Goal: Task Accomplishment & Management: Use online tool/utility

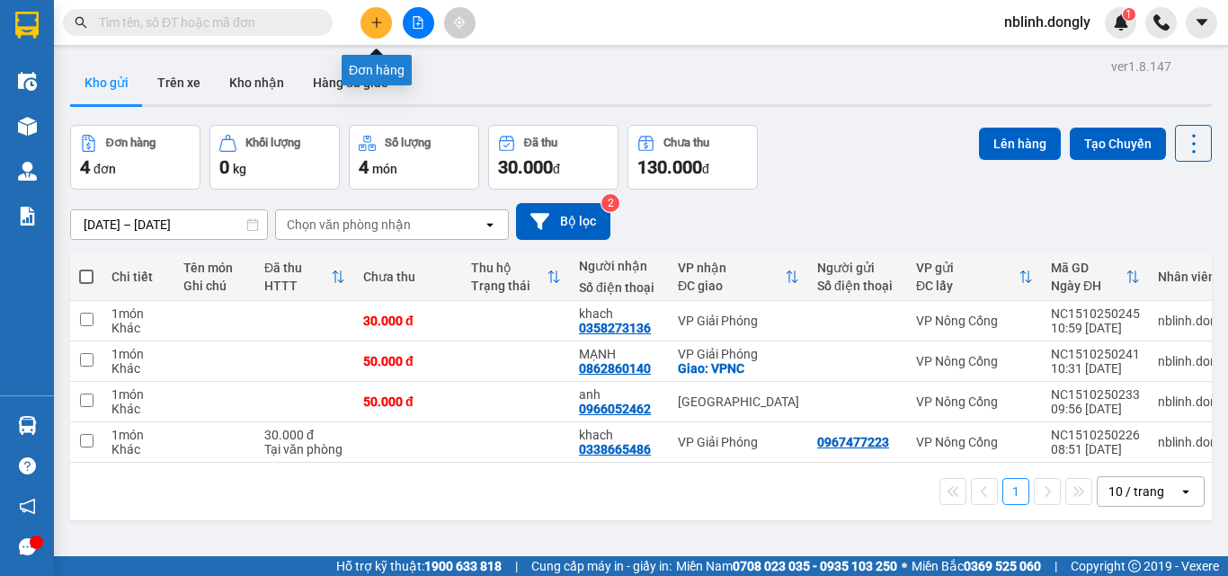
click at [372, 18] on icon "plus" at bounding box center [376, 22] width 13 height 13
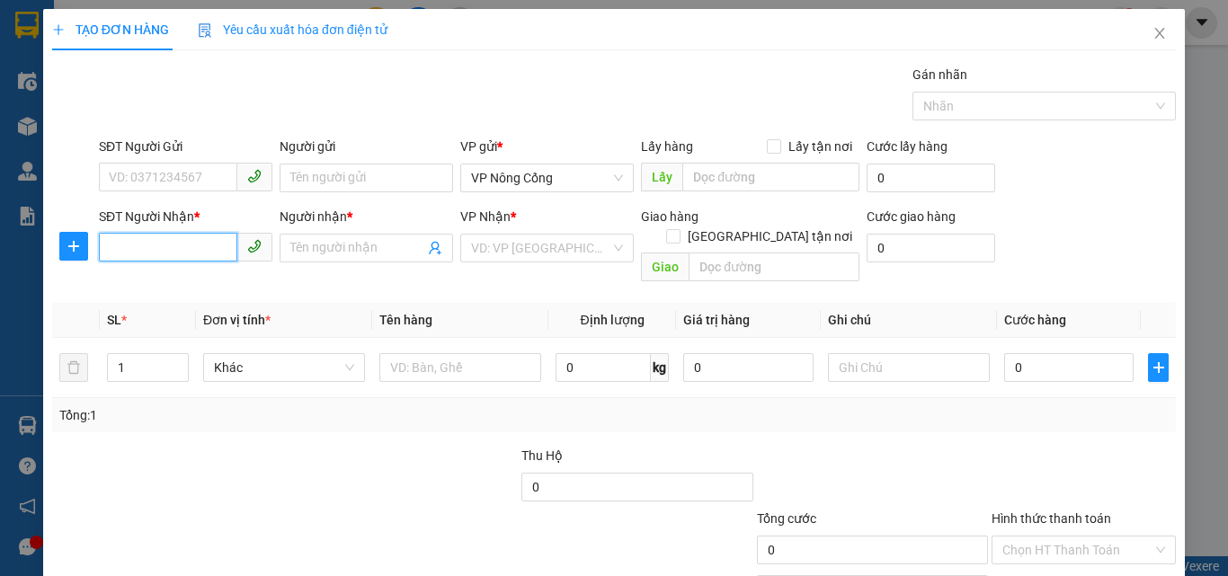
click at [139, 244] on input "SĐT Người Nhận *" at bounding box center [168, 247] width 138 height 29
type input "09"
click at [113, 177] on input "SĐT Người Gửi" at bounding box center [168, 177] width 138 height 29
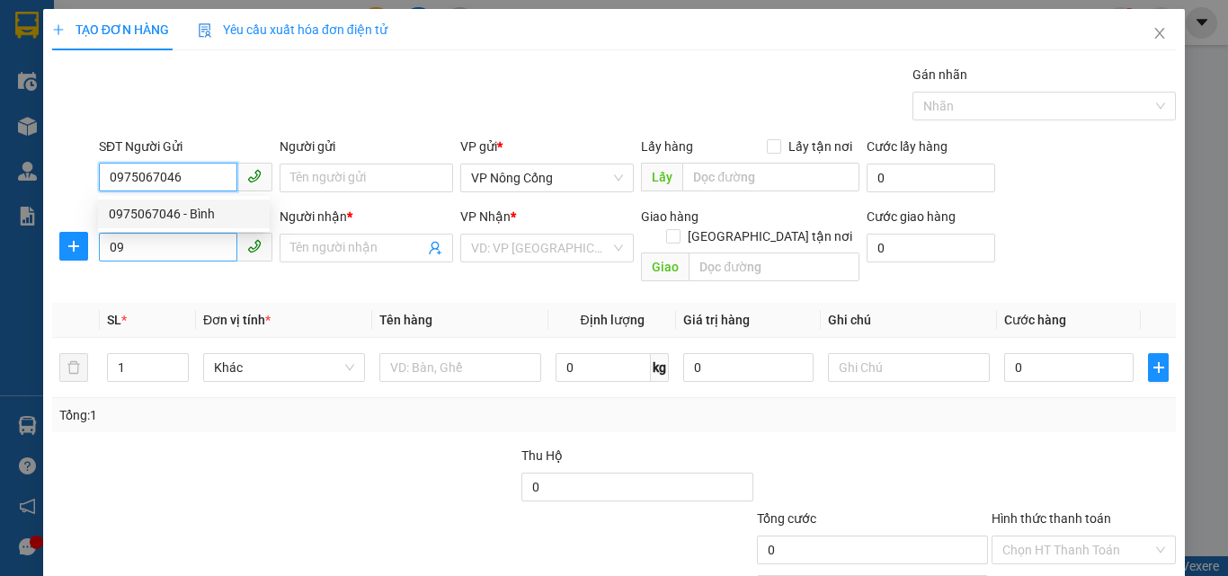
type input "0975067046"
click at [123, 245] on input "09" at bounding box center [168, 247] width 138 height 29
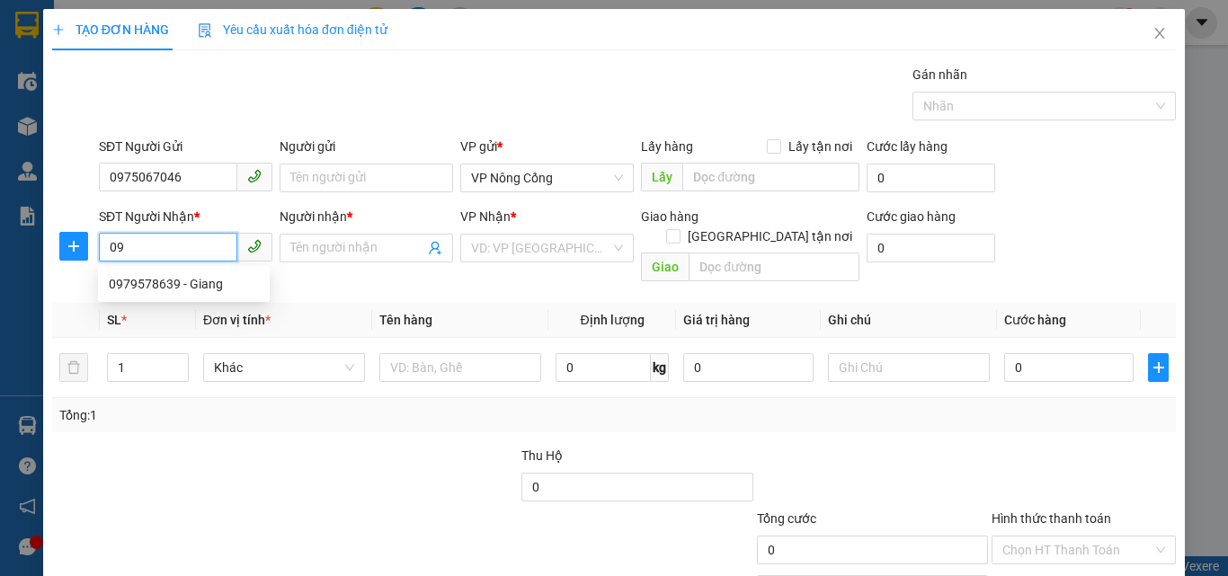
type input "0"
type input "0972115089"
click at [188, 286] on div "0972115089 - diep" at bounding box center [184, 284] width 150 height 20
type input "diep"
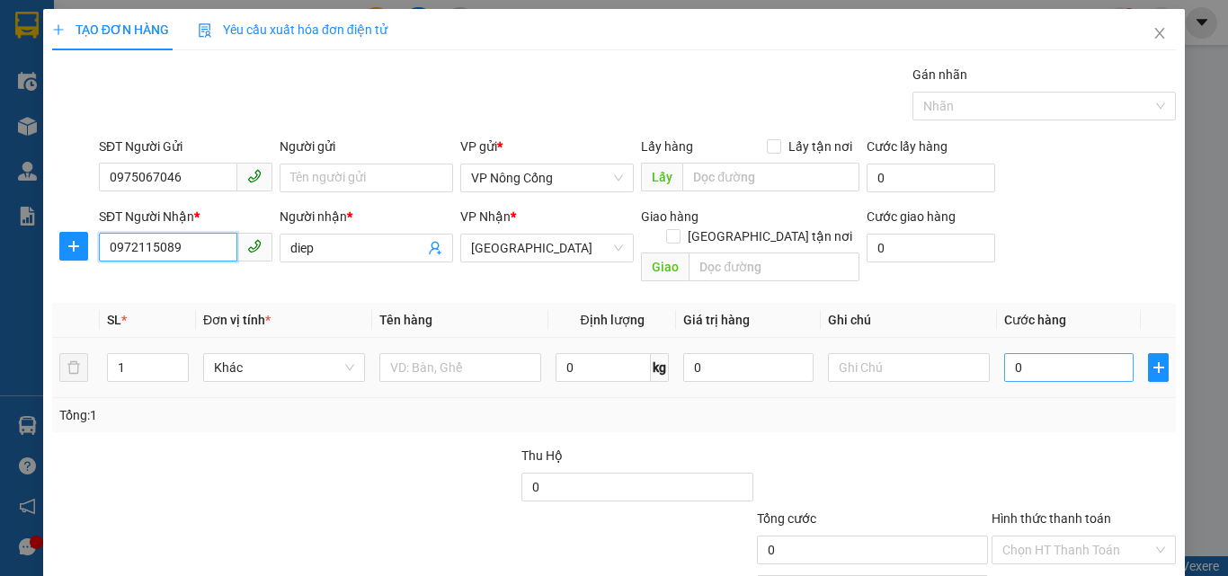
type input "0972115089"
click at [1013, 354] on input "0" at bounding box center [1068, 367] width 129 height 29
type input "5"
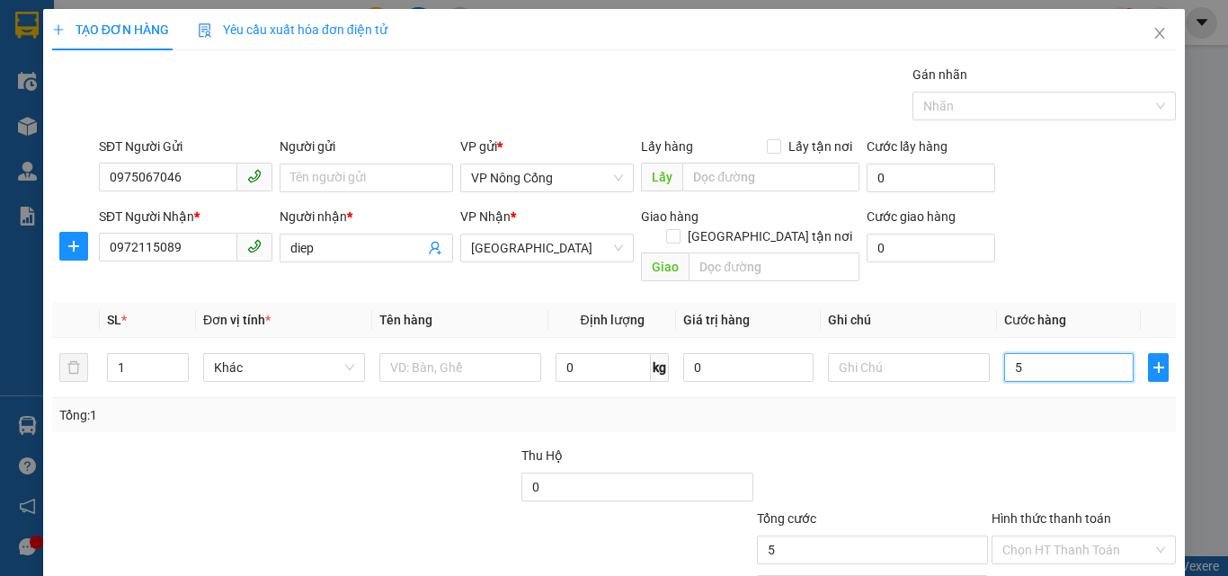
type input "50"
type input "50.000"
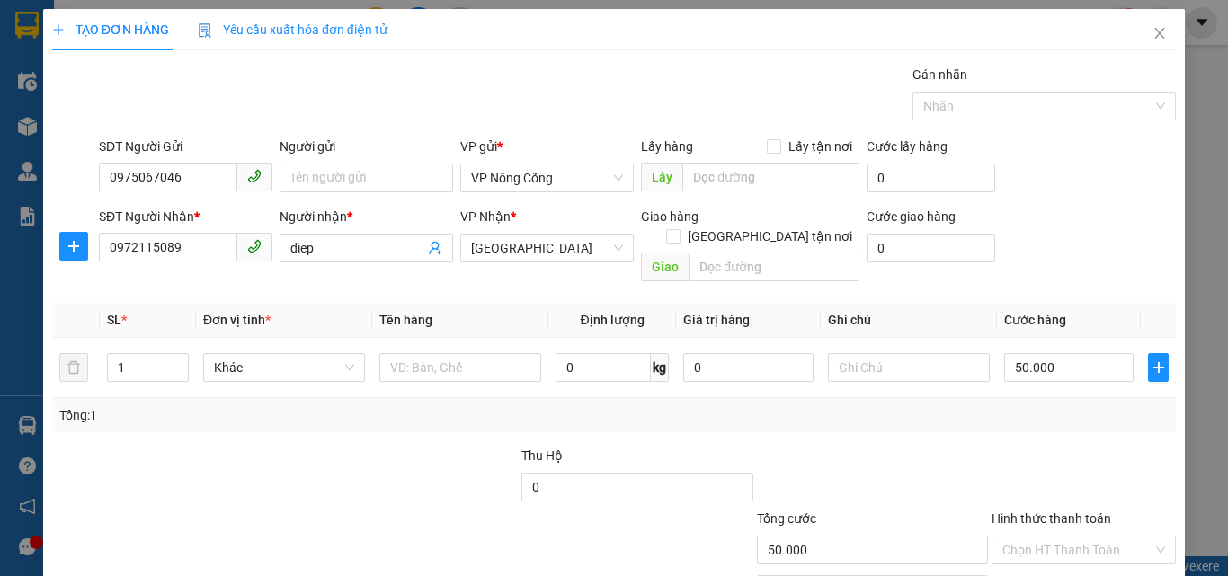
click at [1030, 511] on label "Hình thức thanh toán" at bounding box center [1051, 518] width 120 height 14
click at [1030, 537] on input "Hình thức thanh toán" at bounding box center [1077, 550] width 150 height 27
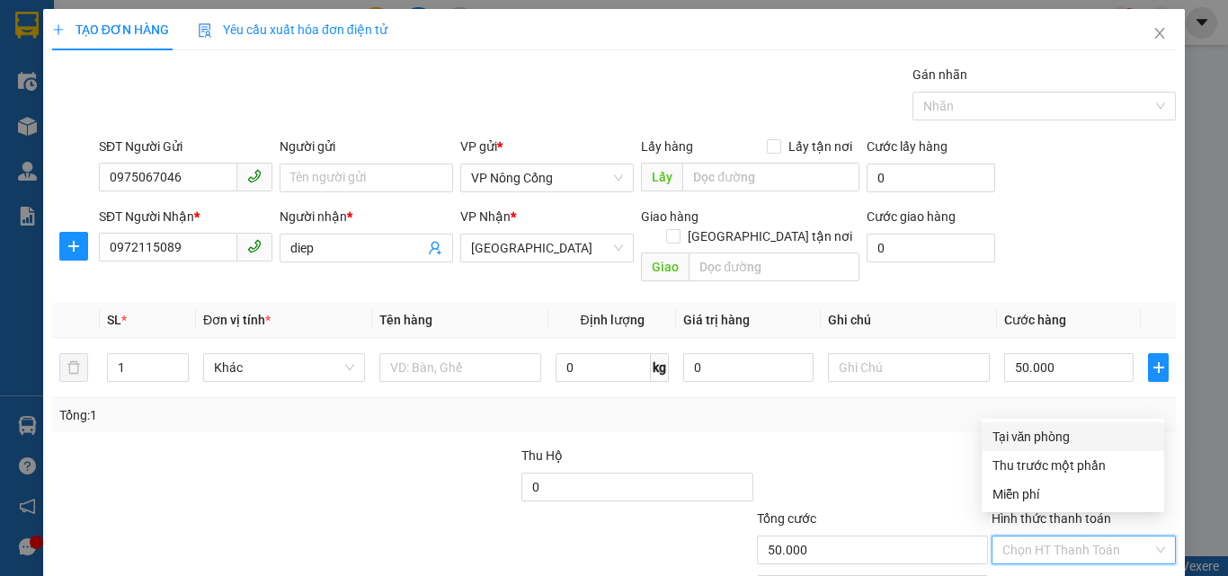
click at [1038, 441] on div "Tại văn phòng" at bounding box center [1072, 437] width 161 height 20
type input "0"
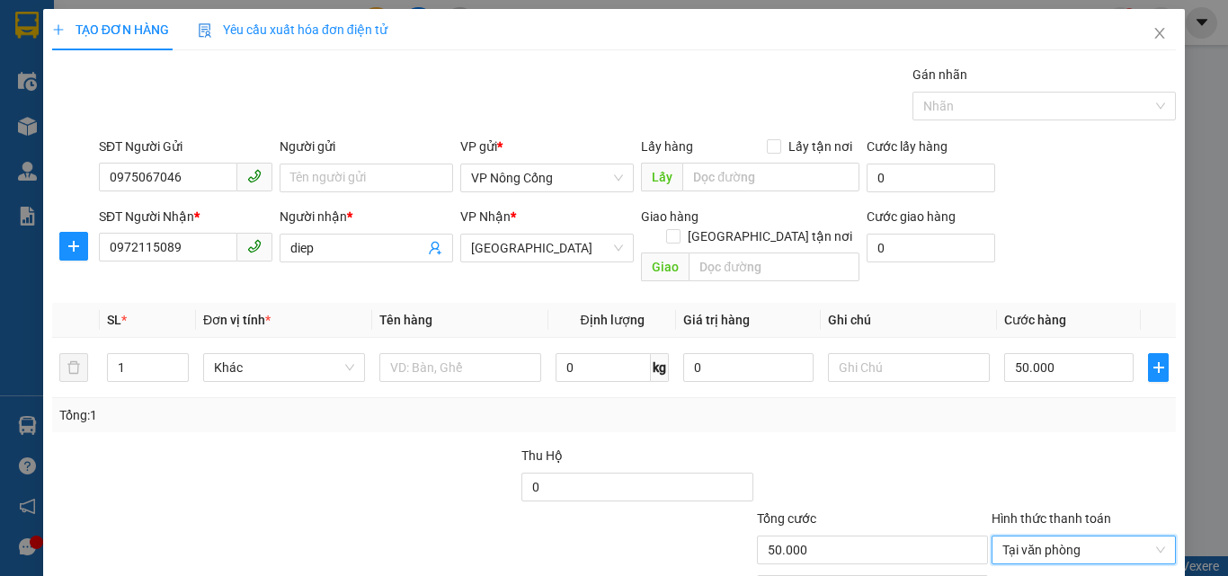
scroll to position [89, 0]
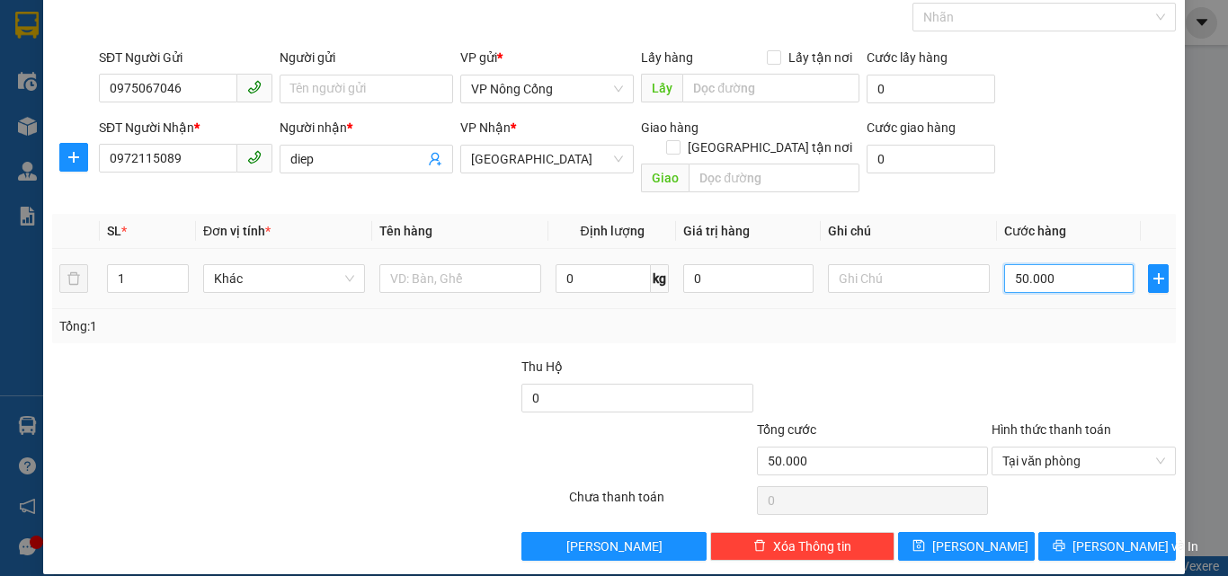
click at [1045, 264] on input "50.000" at bounding box center [1068, 278] width 129 height 29
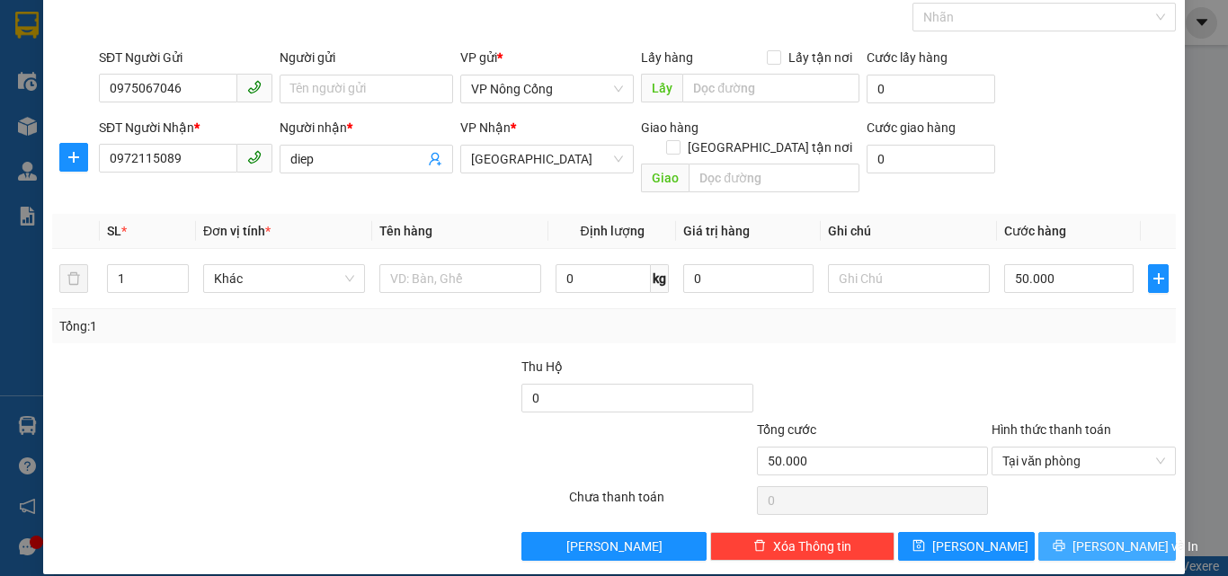
click at [1092, 537] on span "[PERSON_NAME] và In" at bounding box center [1135, 547] width 126 height 20
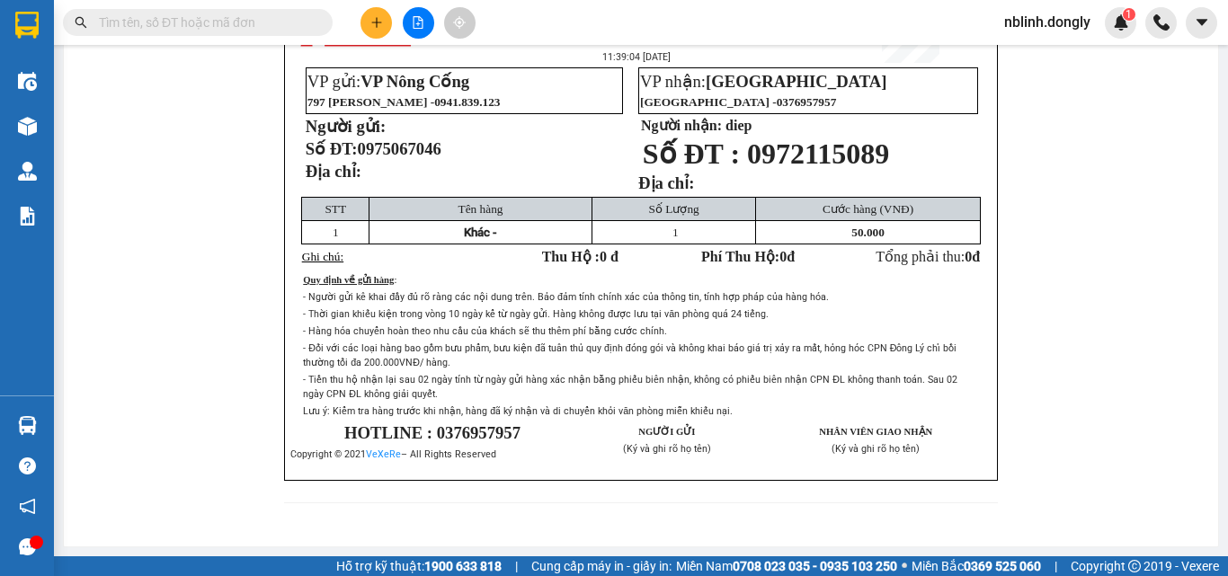
scroll to position [44, 0]
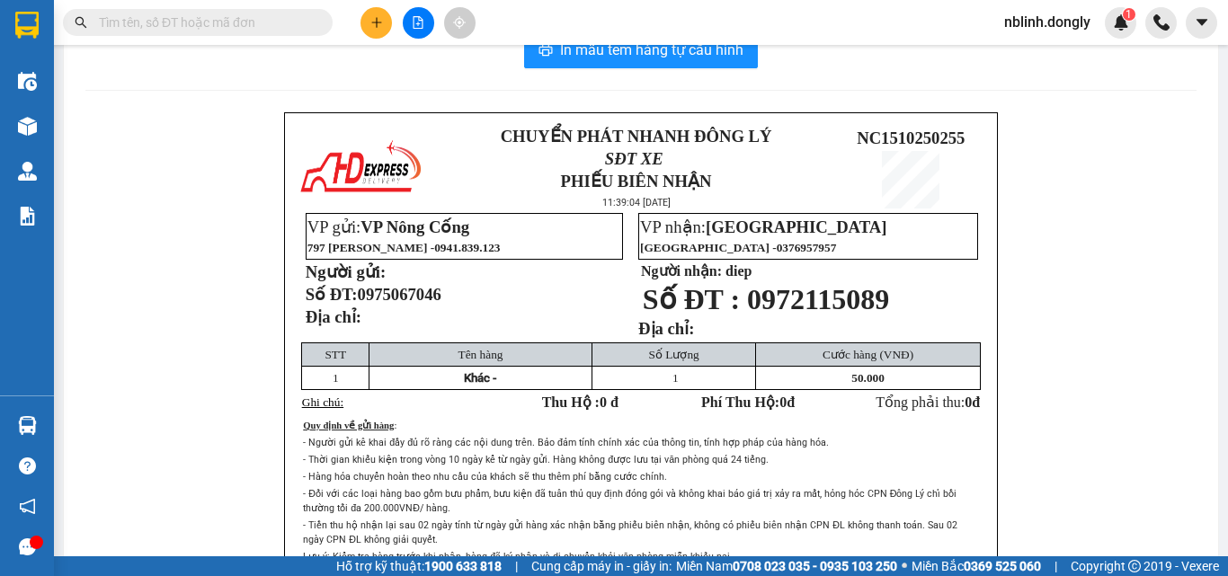
click at [964, 401] on span "0" at bounding box center [967, 402] width 7 height 15
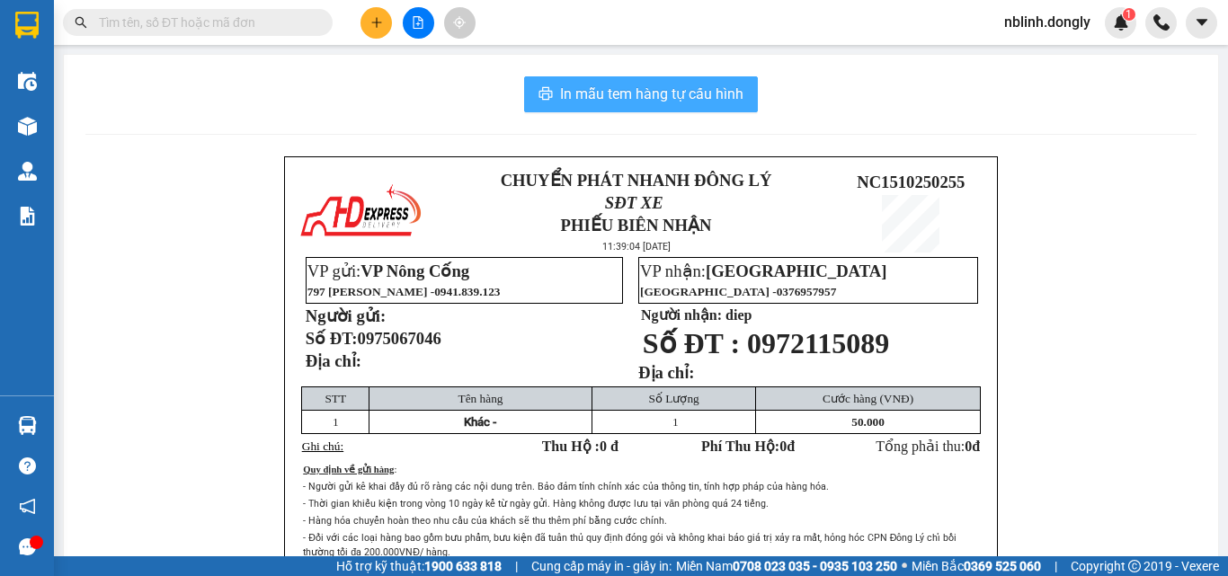
drag, startPoint x: 628, startPoint y: 85, endPoint x: 701, endPoint y: 209, distance: 143.1
click at [639, 112] on div "In mẫu tem hàng tự cấu hình CHUYỂN PHÁT NHANH ĐÔNG LÝ SĐT XE PHIẾU BIÊN NHẬN 11…" at bounding box center [641, 395] width 1154 height 681
click at [642, 99] on span "In mẫu tem hàng tự cấu hình" at bounding box center [651, 94] width 183 height 22
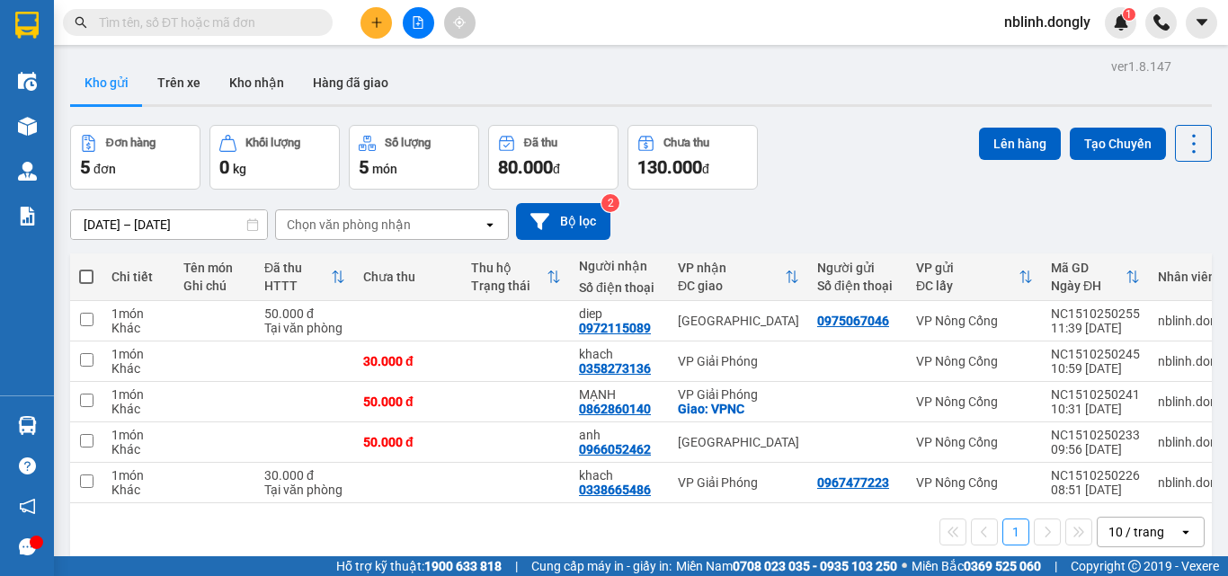
scroll to position [118, 0]
drag, startPoint x: 1139, startPoint y: 608, endPoint x: 1072, endPoint y: 606, distance: 66.5
click at [1072, 575] on html "Kết quả tìm kiếm ( 0 ) Bộ lọc No Data nblinh.dongly 1 Điều hành xe Kho hàng mới…" at bounding box center [614, 288] width 1228 height 576
click at [383, 21] on button at bounding box center [375, 22] width 31 height 31
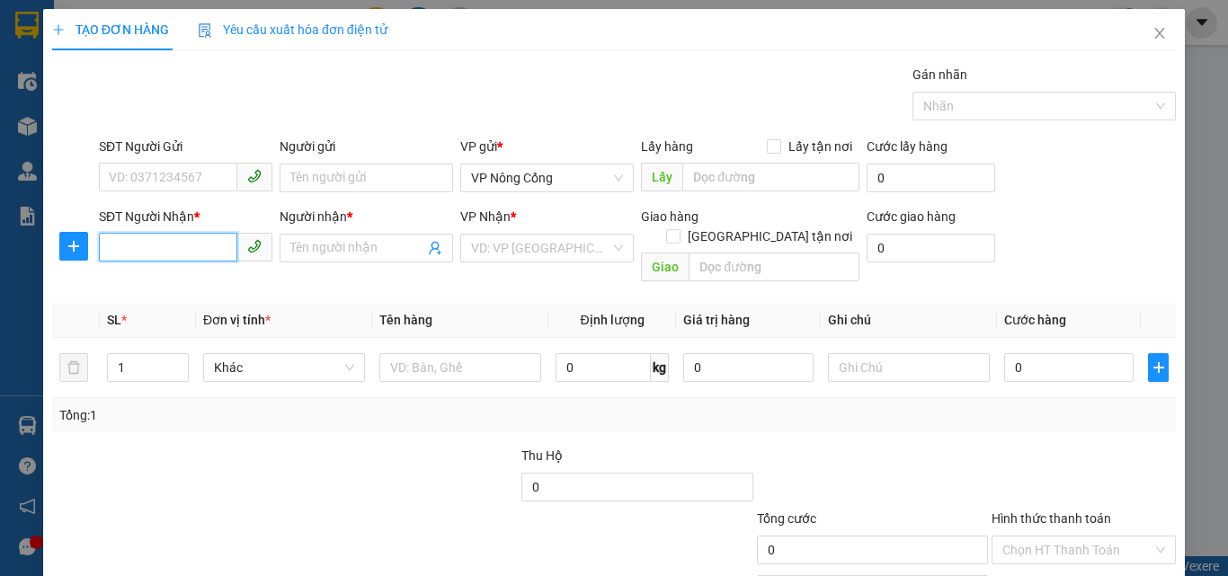
click at [163, 253] on input "SĐT Người Nhận *" at bounding box center [168, 247] width 138 height 29
type input "0988008213"
click at [360, 247] on input "Người nhận *" at bounding box center [357, 248] width 134 height 20
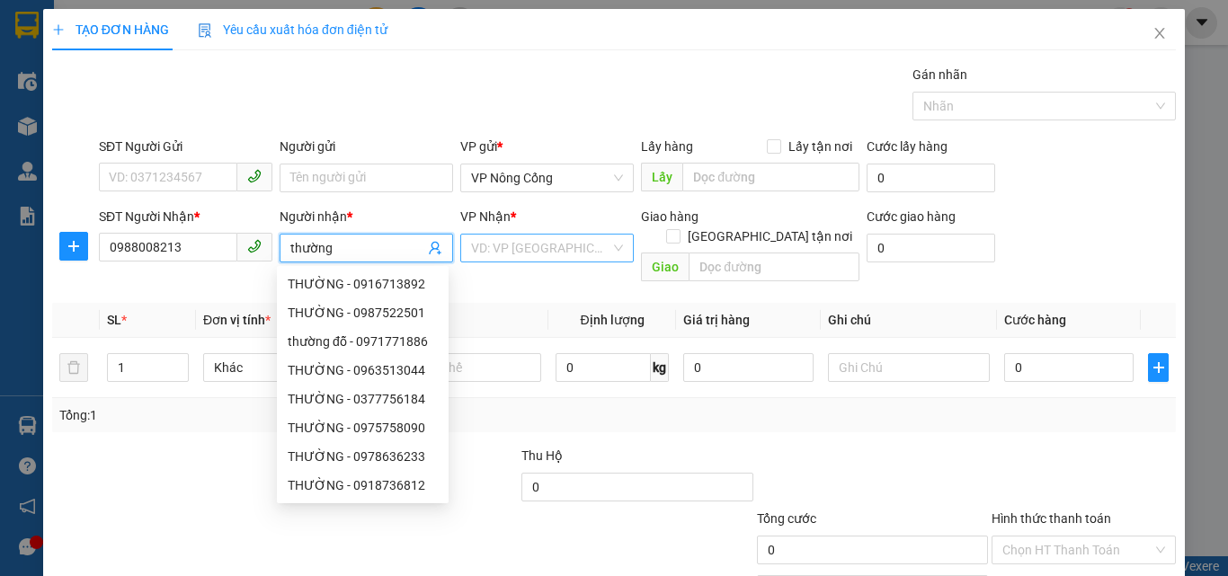
type input "thường"
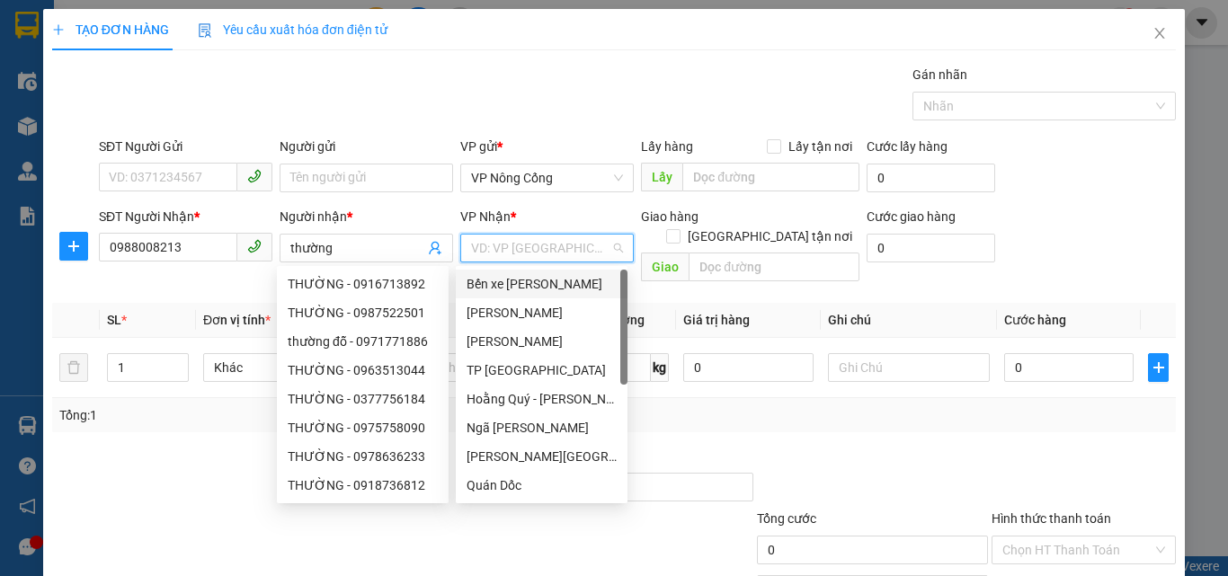
click at [516, 251] on input "search" at bounding box center [540, 248] width 139 height 27
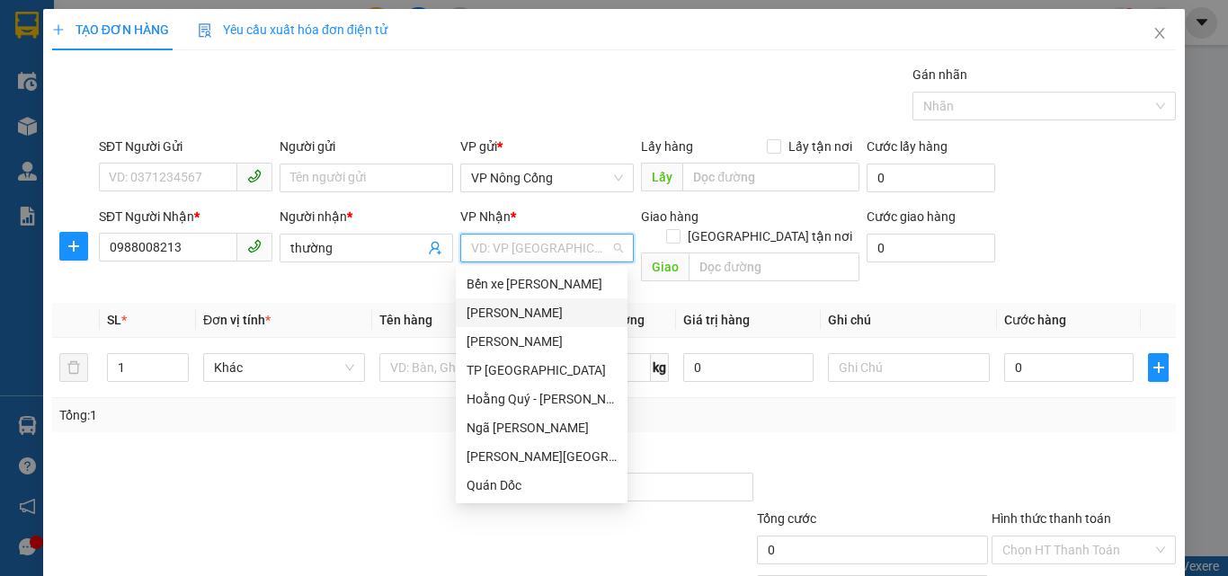
click at [504, 315] on div "[PERSON_NAME]" at bounding box center [542, 313] width 150 height 20
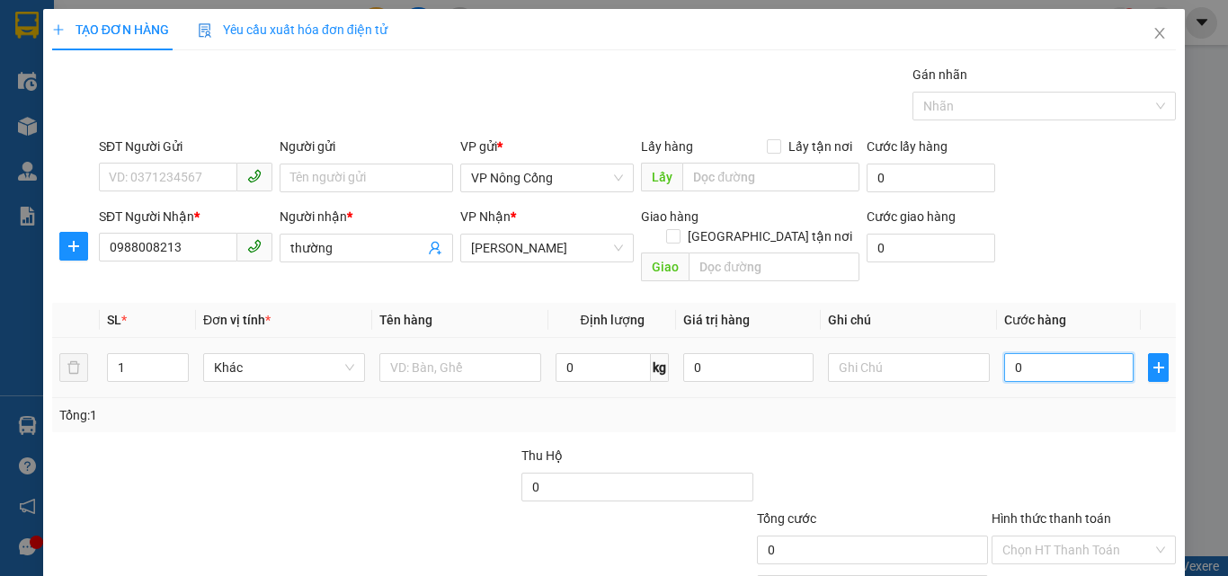
type input "5"
type input "50"
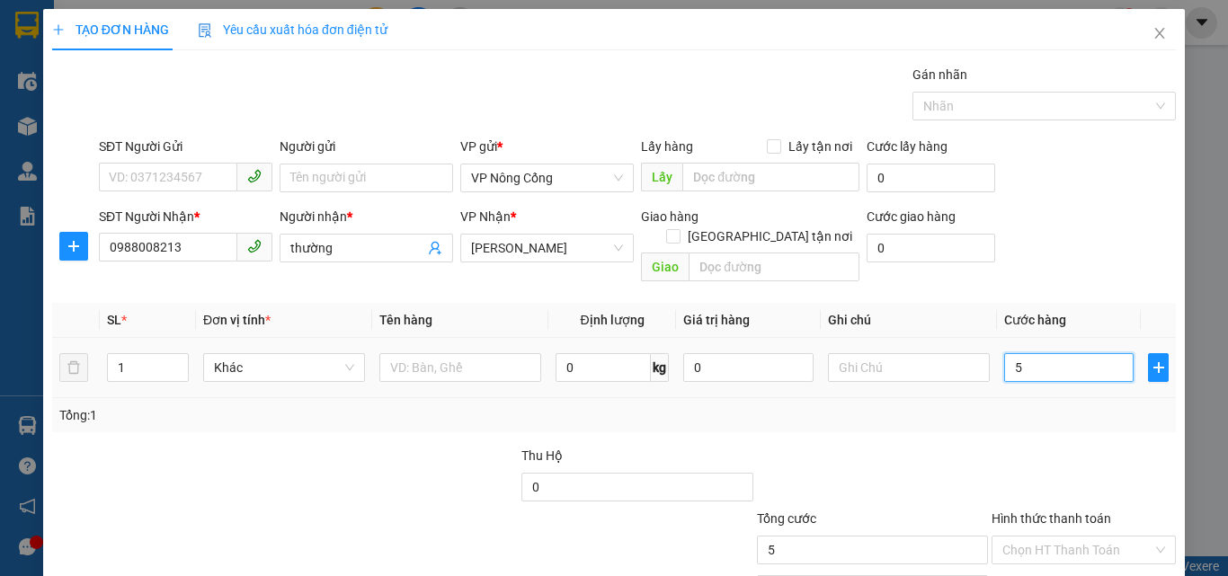
type input "50"
type input "50.000"
click at [1020, 511] on label "Hình thức thanh toán" at bounding box center [1051, 518] width 120 height 14
click at [1020, 537] on input "Hình thức thanh toán" at bounding box center [1077, 550] width 150 height 27
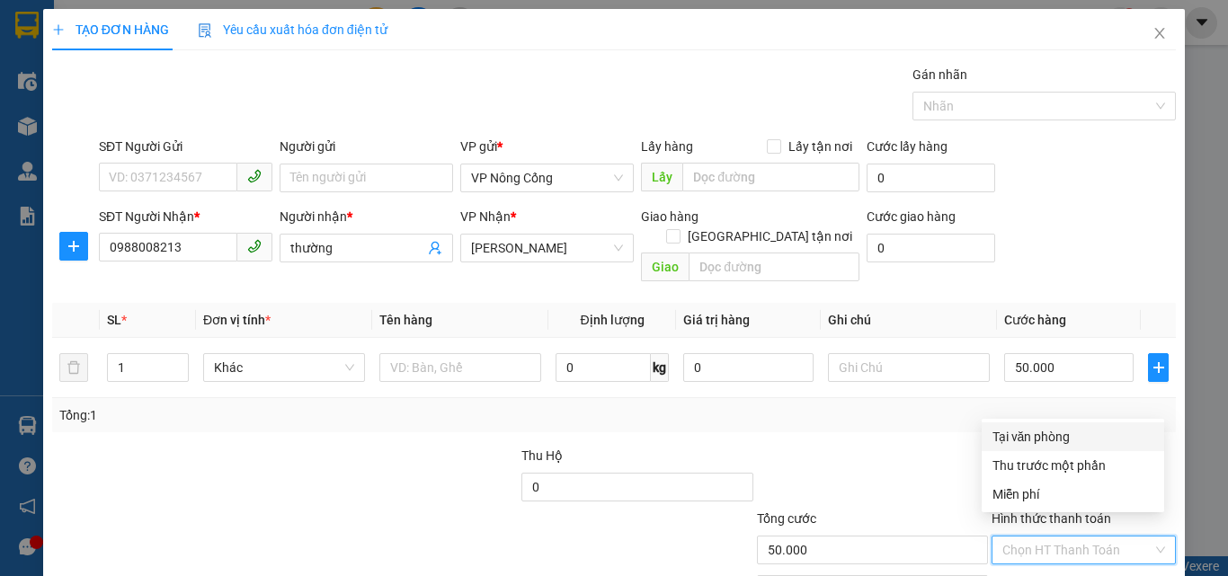
click at [1036, 439] on div "Tại văn phòng" at bounding box center [1072, 437] width 161 height 20
type input "0"
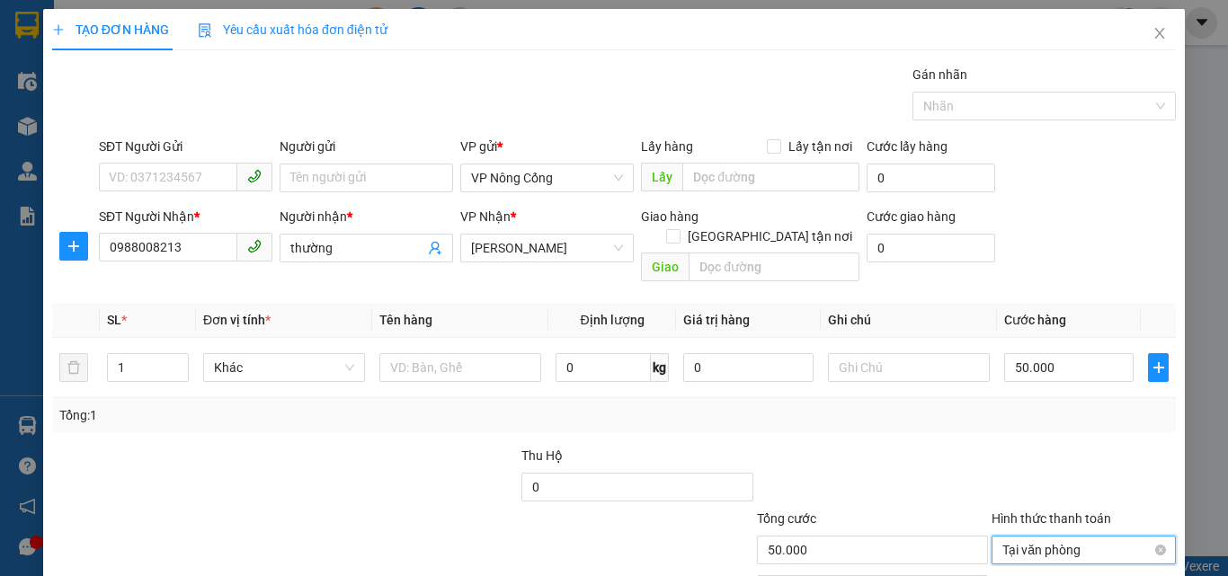
scroll to position [89, 0]
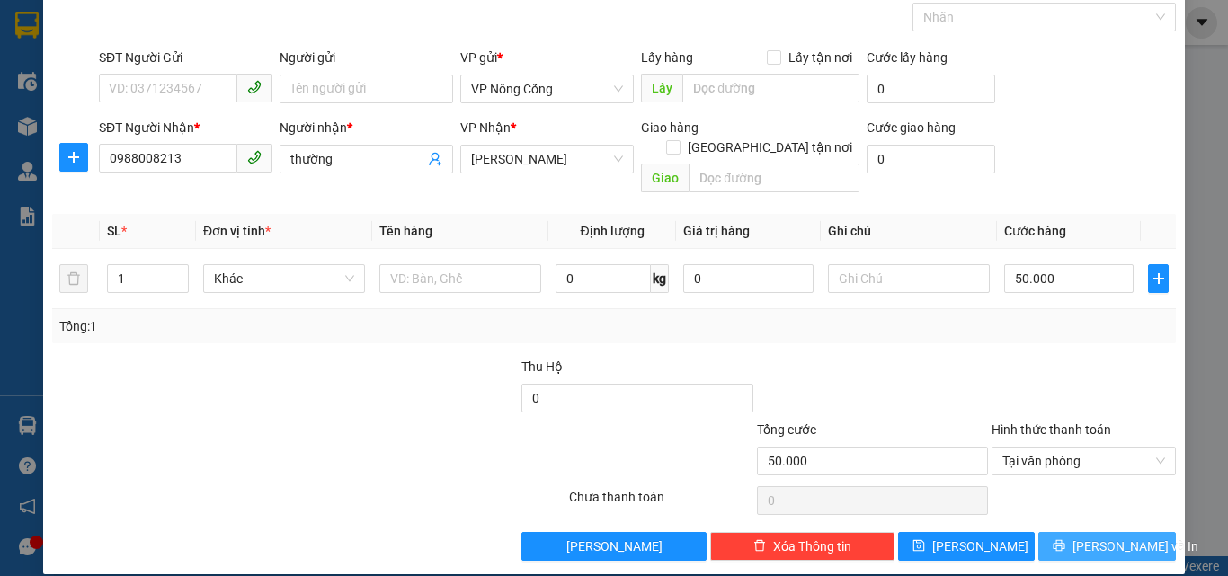
click at [1075, 532] on button "[PERSON_NAME] và In" at bounding box center [1107, 546] width 138 height 29
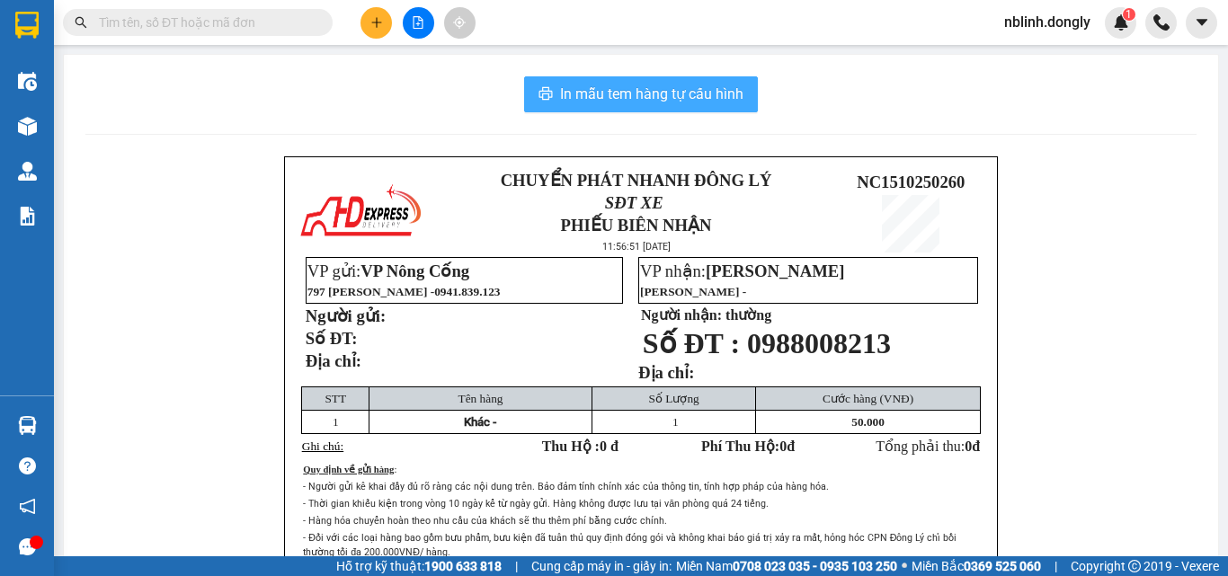
click at [642, 88] on span "In mẫu tem hàng tự cấu hình" at bounding box center [651, 94] width 183 height 22
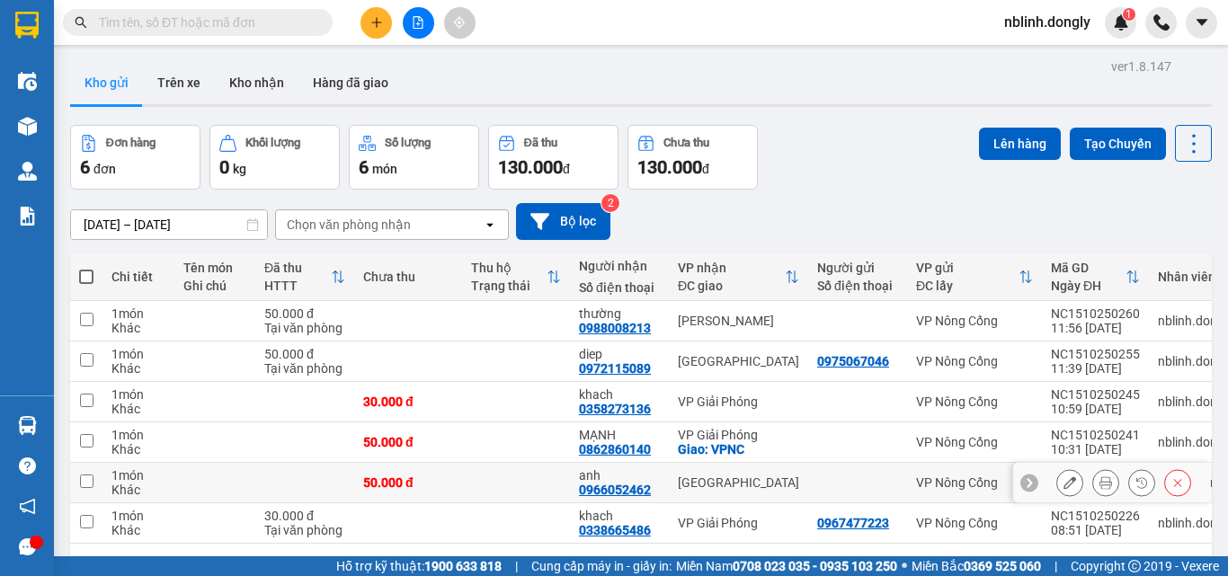
click at [87, 482] on input "checkbox" at bounding box center [86, 481] width 13 height 13
checkbox input "true"
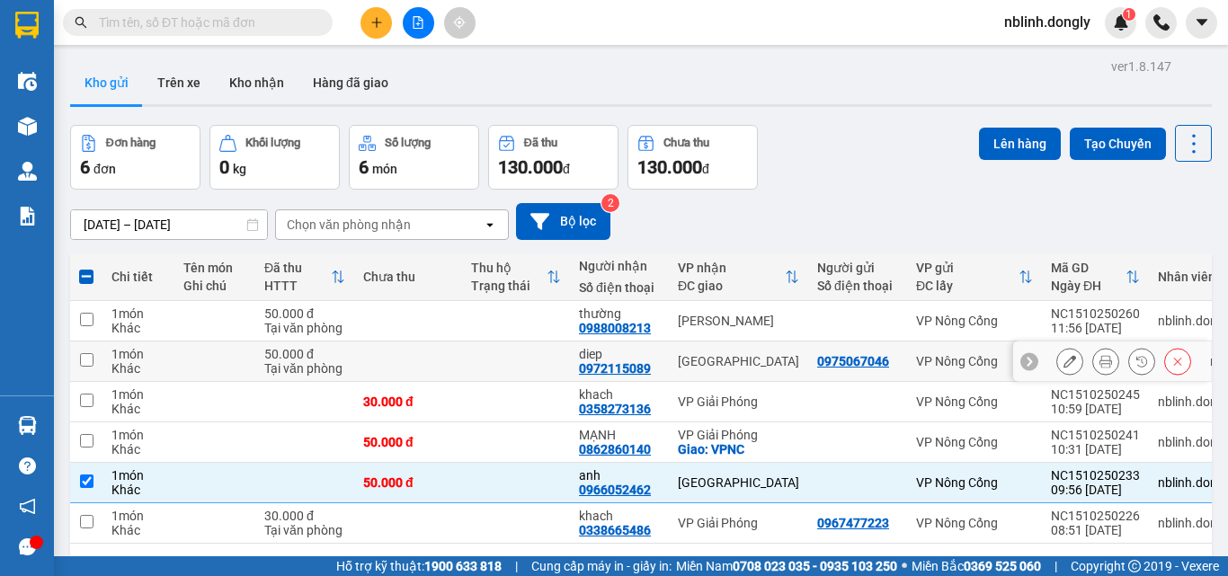
click at [94, 355] on td at bounding box center [86, 362] width 32 height 40
checkbox input "true"
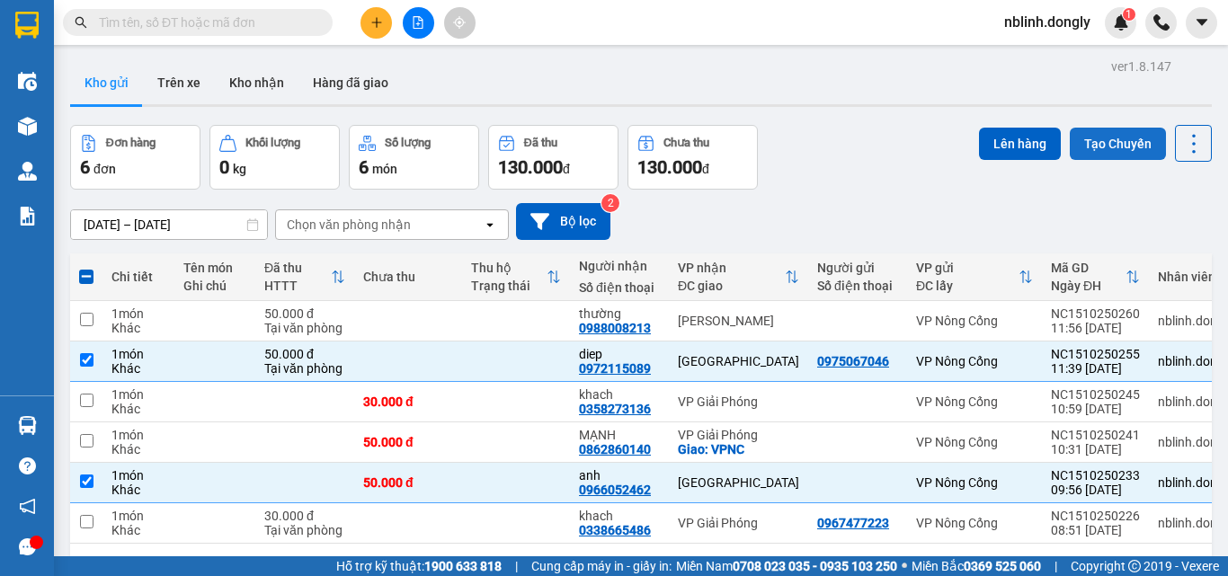
click at [1105, 141] on button "Tạo Chuyến" at bounding box center [1118, 144] width 96 height 32
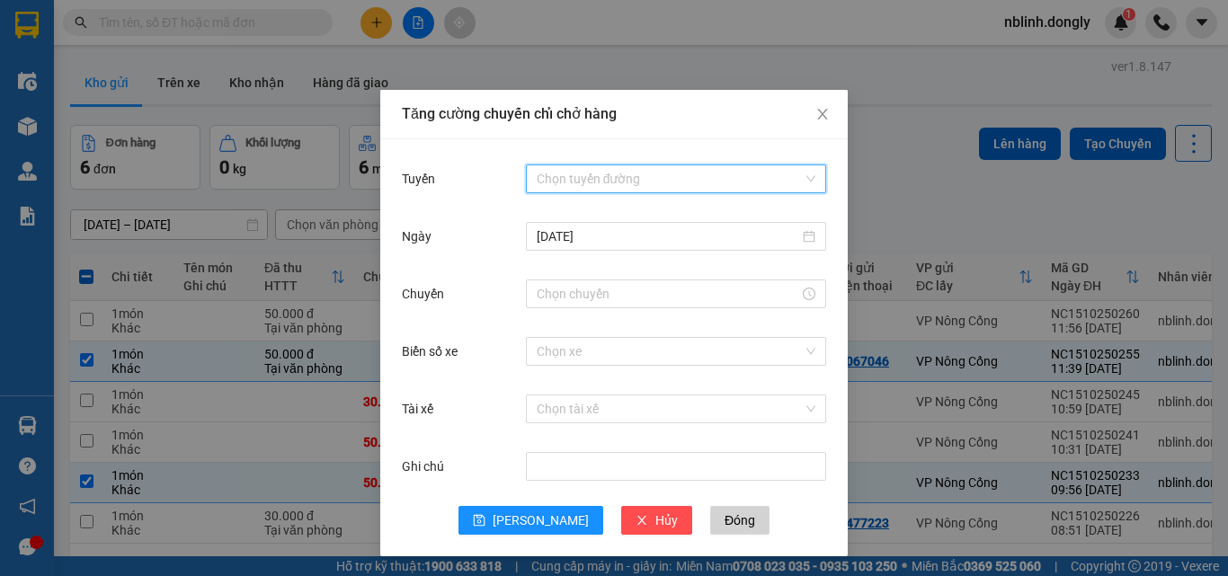
click at [595, 173] on input "Tuyến" at bounding box center [670, 178] width 266 height 27
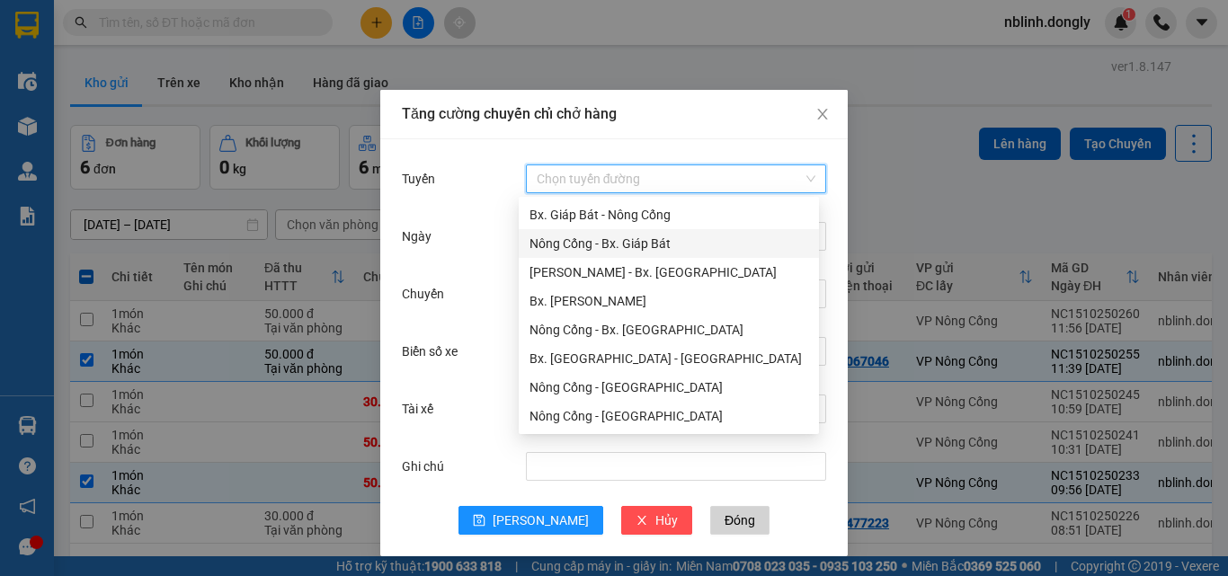
click at [615, 239] on div "Nông Cống - Bx. Giáp Bát" at bounding box center [668, 244] width 279 height 20
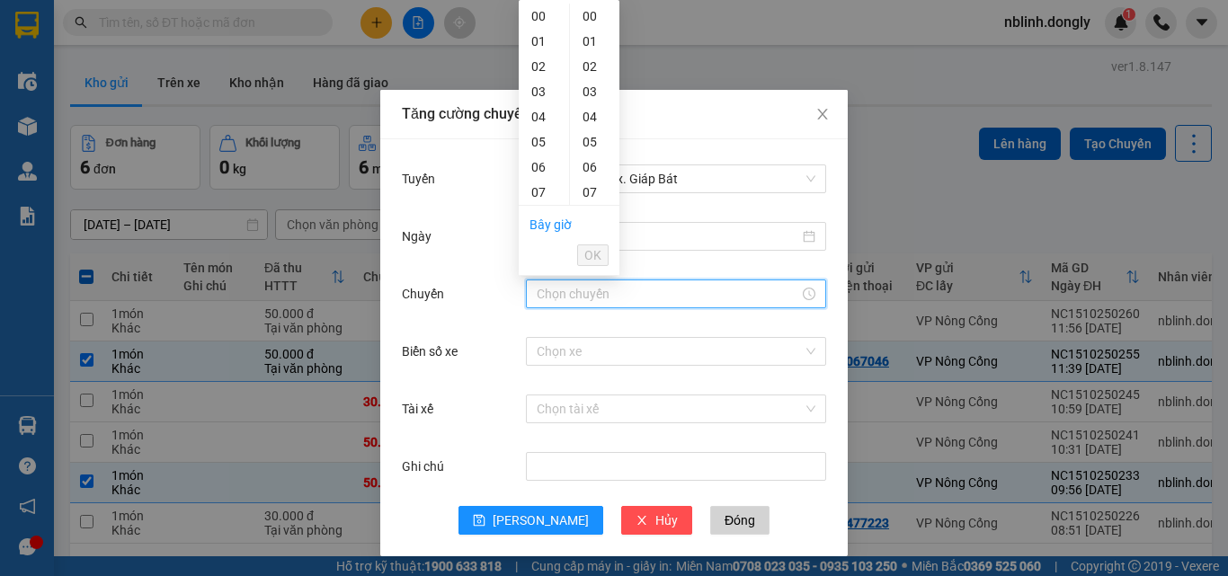
click at [555, 288] on input "Chuyến" at bounding box center [668, 294] width 262 height 20
click at [540, 28] on div "11" at bounding box center [544, 23] width 50 height 25
click at [586, 159] on div "20" at bounding box center [594, 159] width 49 height 25
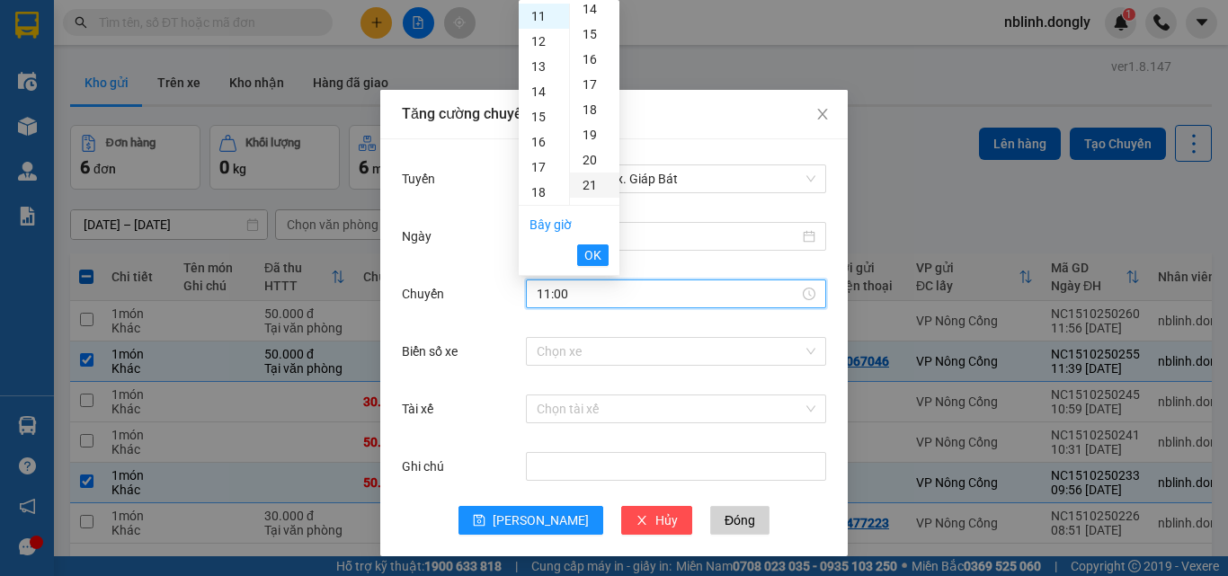
type input "11:20"
click at [592, 251] on span "OK" at bounding box center [592, 255] width 17 height 20
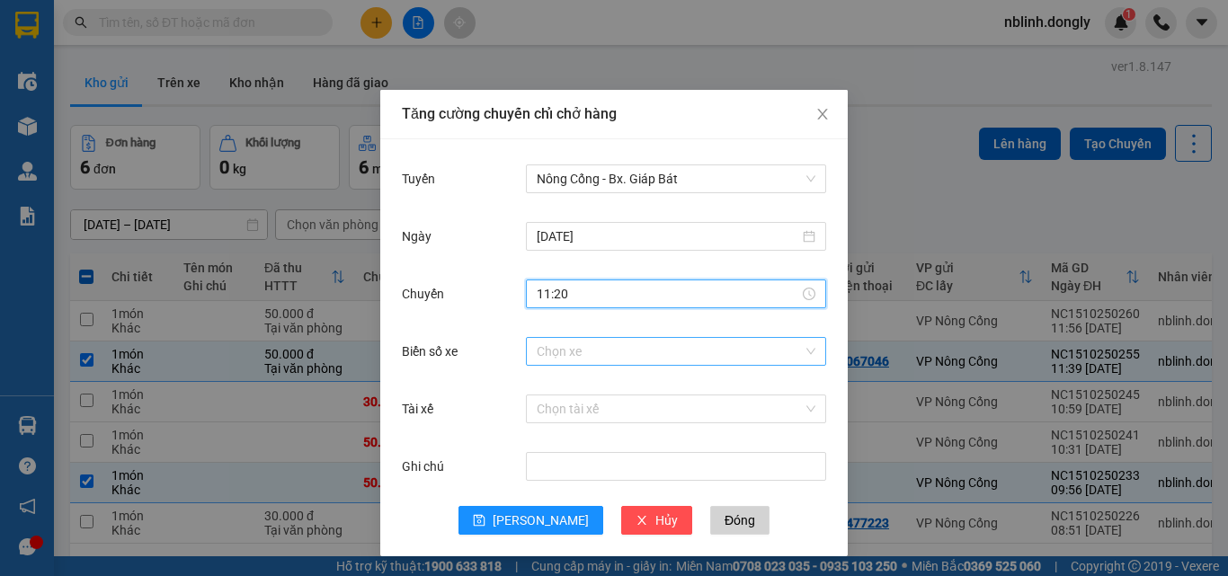
click at [547, 360] on input "Biển số xe" at bounding box center [670, 351] width 266 height 27
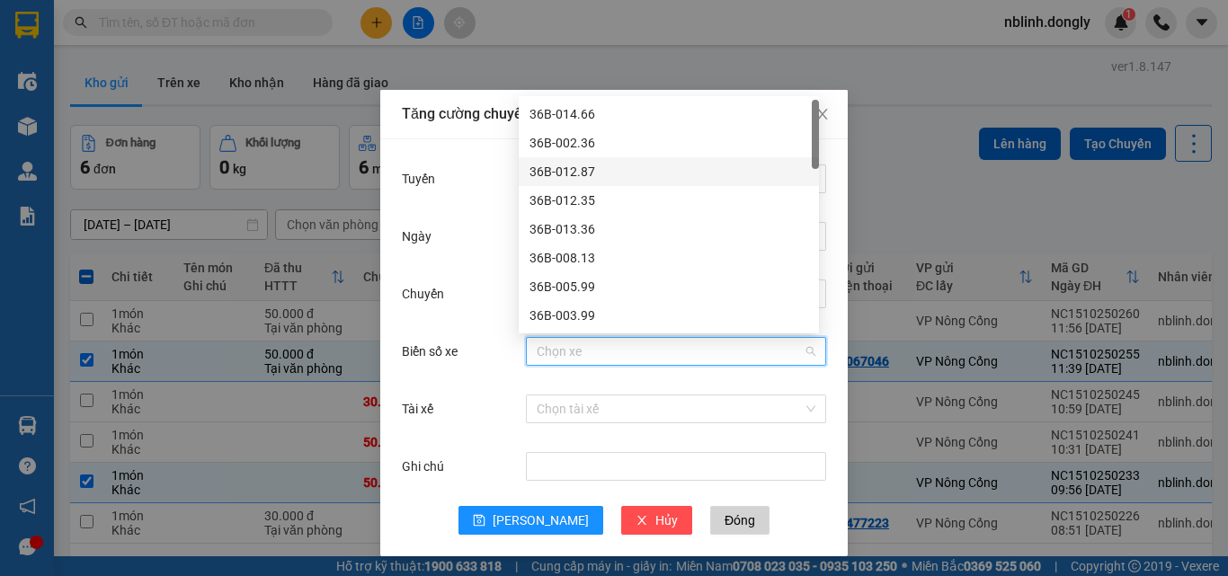
click at [564, 173] on div "36B-012.87" at bounding box center [668, 172] width 279 height 20
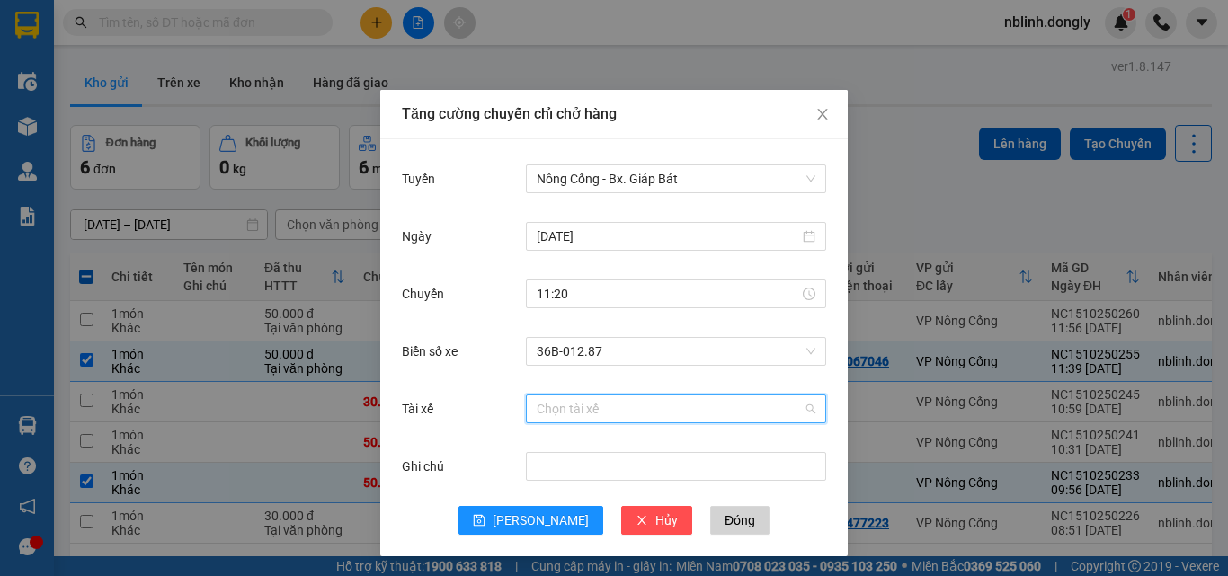
click at [577, 412] on input "Tài xế" at bounding box center [670, 408] width 266 height 27
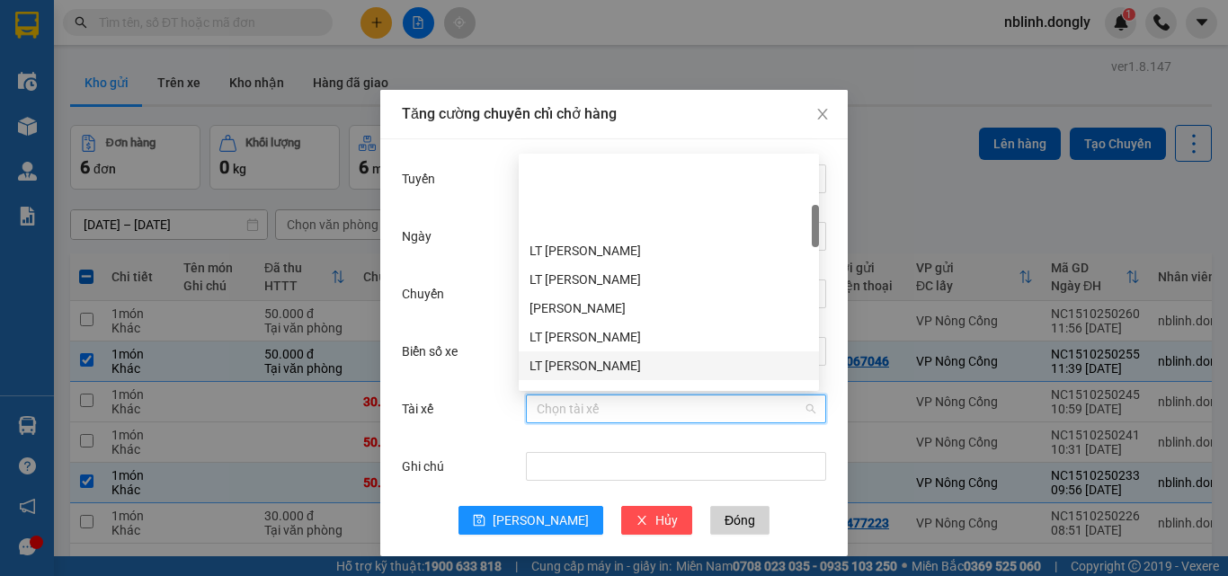
scroll to position [270, 0]
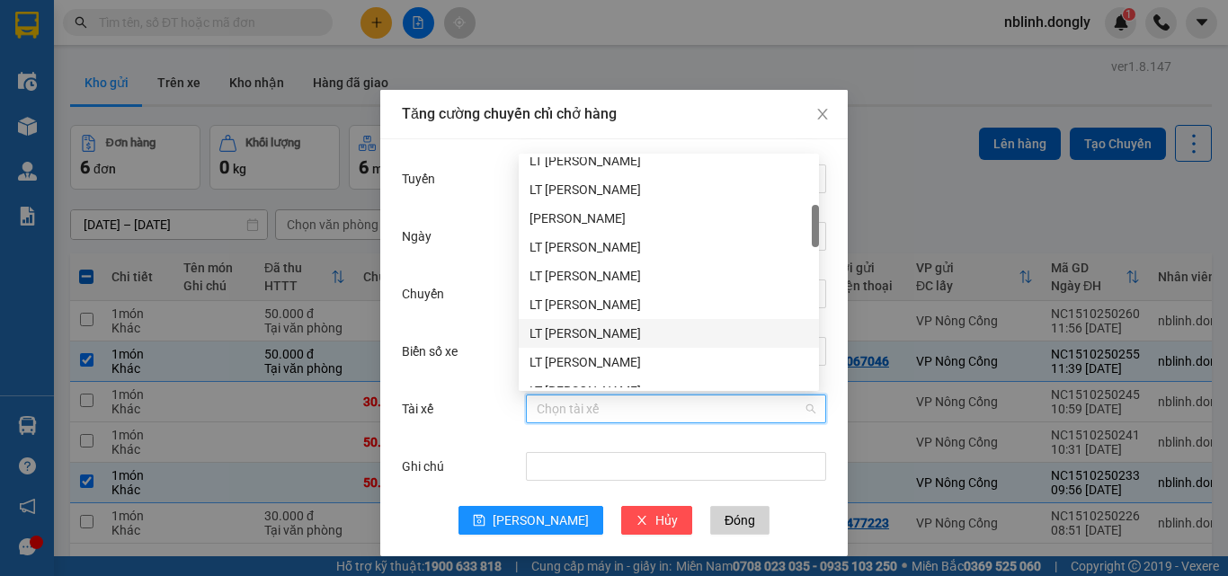
click at [578, 333] on div "LT [PERSON_NAME]" at bounding box center [668, 334] width 279 height 20
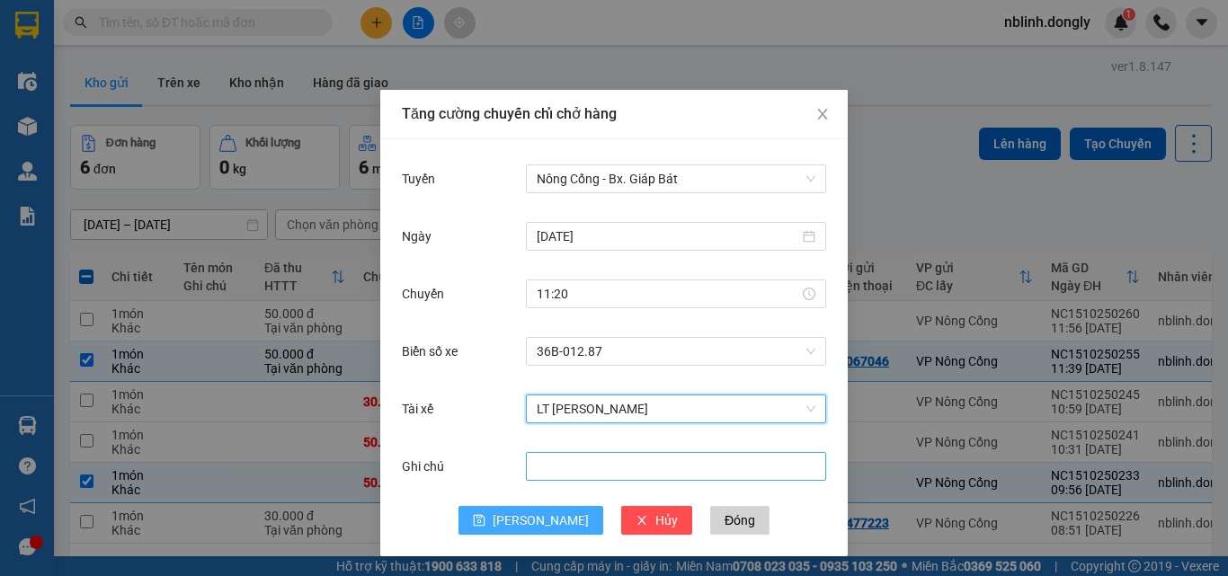
drag, startPoint x: 541, startPoint y: 517, endPoint x: 582, endPoint y: 466, distance: 65.8
click at [541, 518] on span "[PERSON_NAME]" at bounding box center [541, 521] width 96 height 20
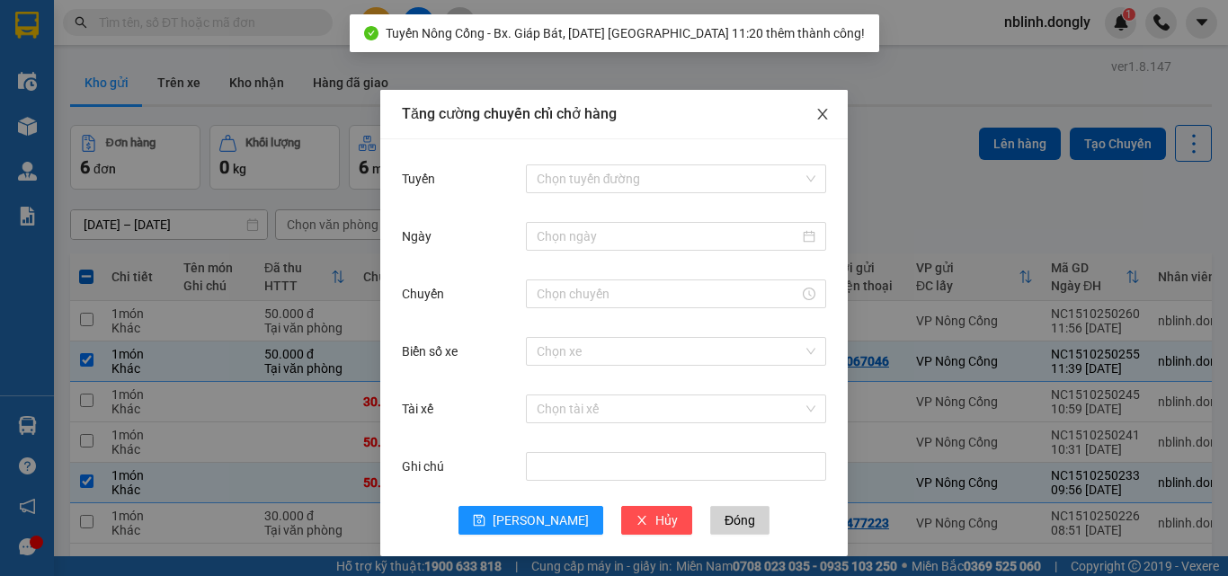
click at [817, 109] on icon "close" at bounding box center [822, 114] width 14 height 14
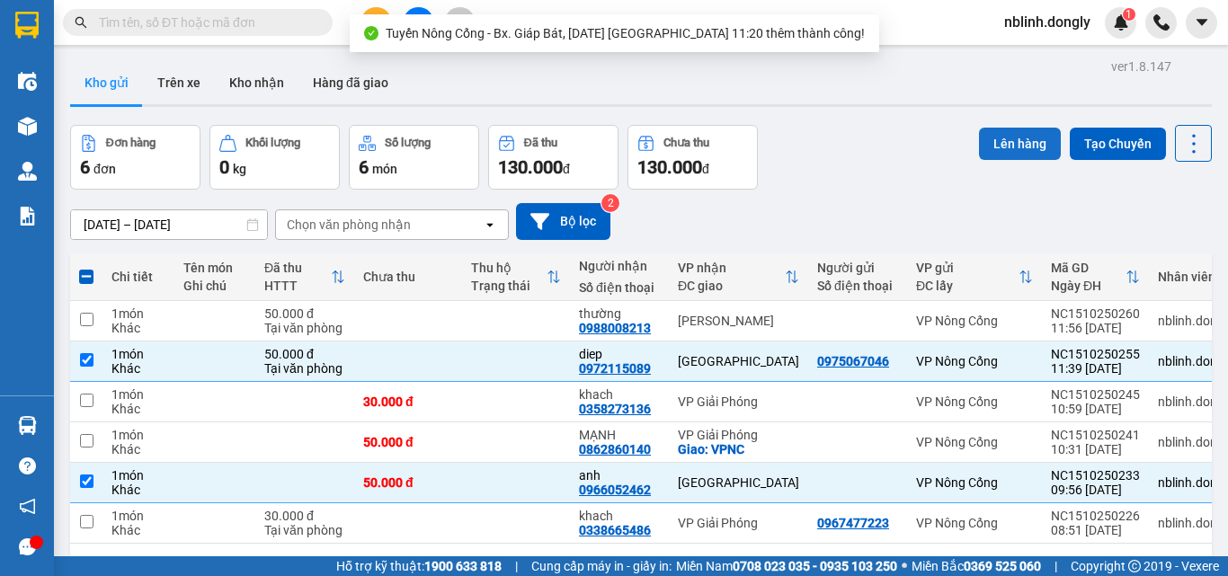
click at [1016, 146] on button "Lên hàng" at bounding box center [1020, 144] width 82 height 32
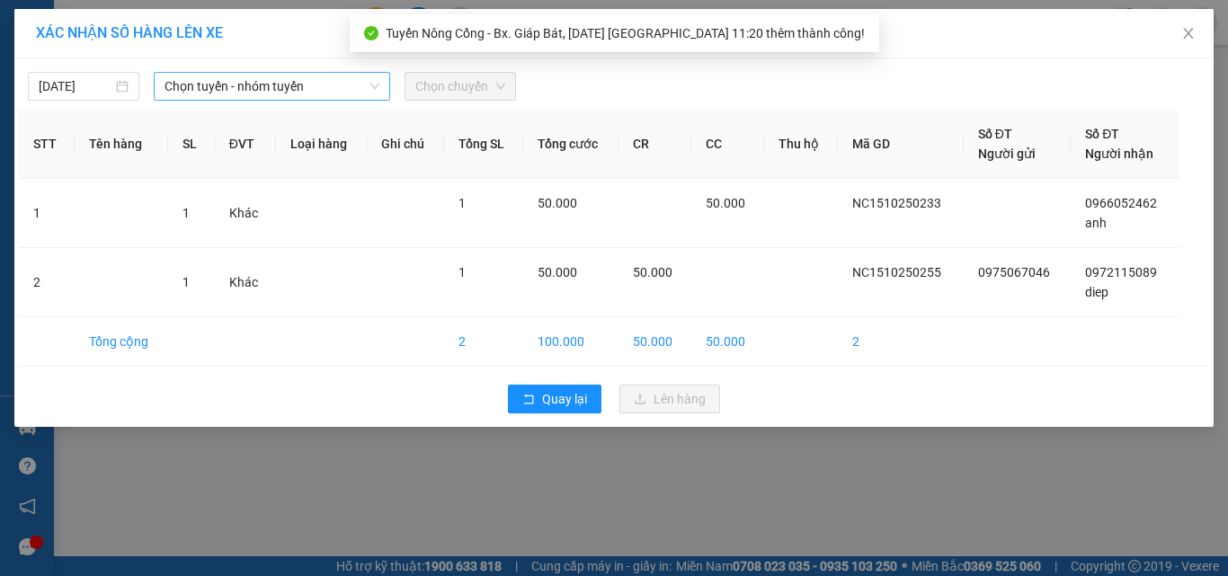
click at [269, 82] on span "Chọn tuyến - nhóm tuyến" at bounding box center [271, 86] width 215 height 27
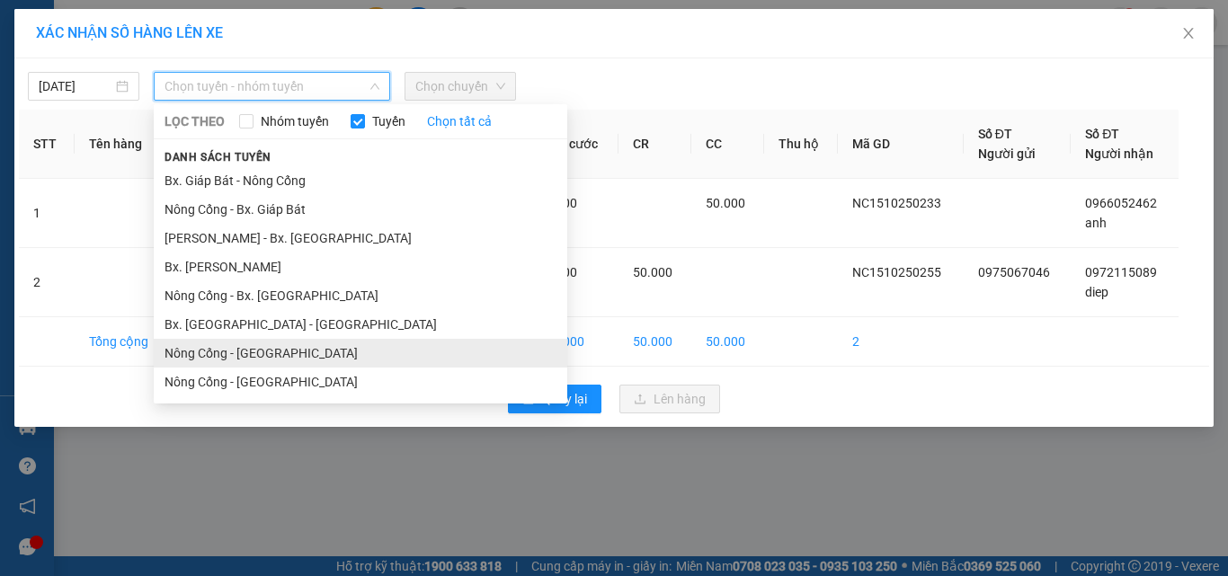
click at [281, 354] on li "Nông Cống - [GEOGRAPHIC_DATA]" at bounding box center [360, 353] width 413 height 29
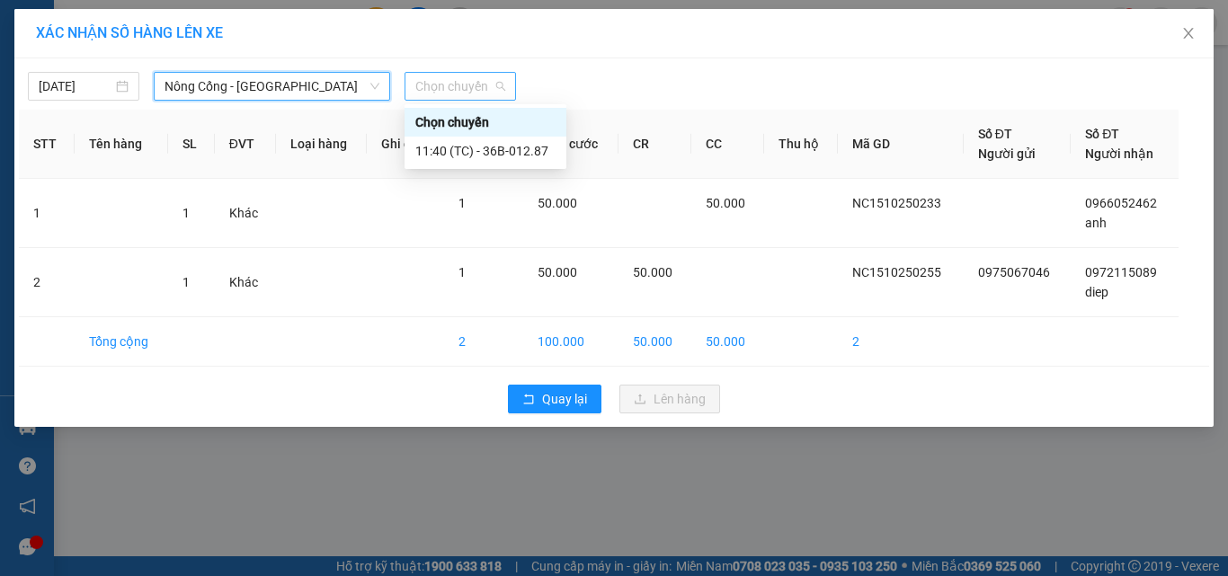
click at [455, 82] on span "Chọn chuyến" at bounding box center [460, 86] width 90 height 27
click at [517, 152] on div "11:40 (TC) - 36B-012.87" at bounding box center [485, 151] width 140 height 20
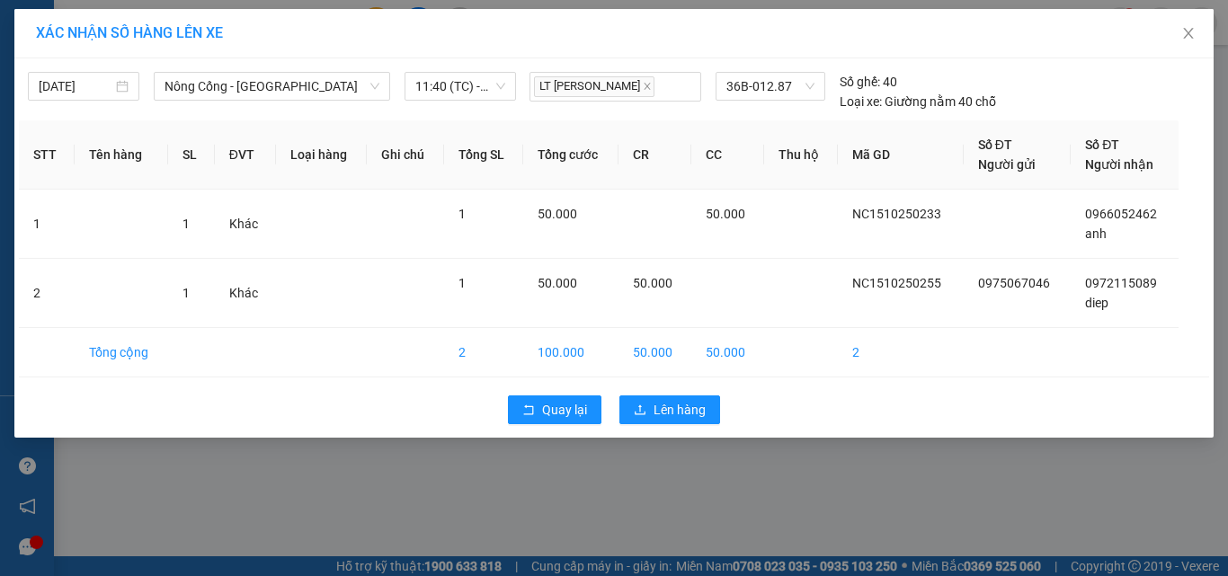
click at [680, 395] on div "Quay lại Lên hàng" at bounding box center [614, 410] width 1190 height 47
click at [679, 414] on span "Lên hàng" at bounding box center [679, 410] width 52 height 20
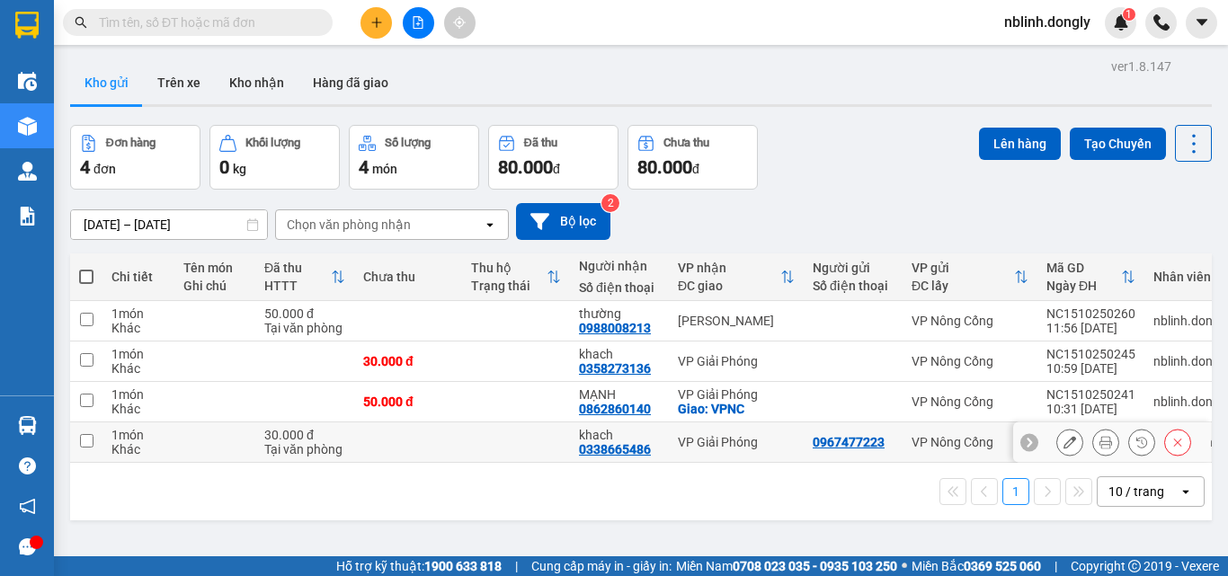
click at [90, 448] on td at bounding box center [86, 442] width 32 height 40
checkbox input "true"
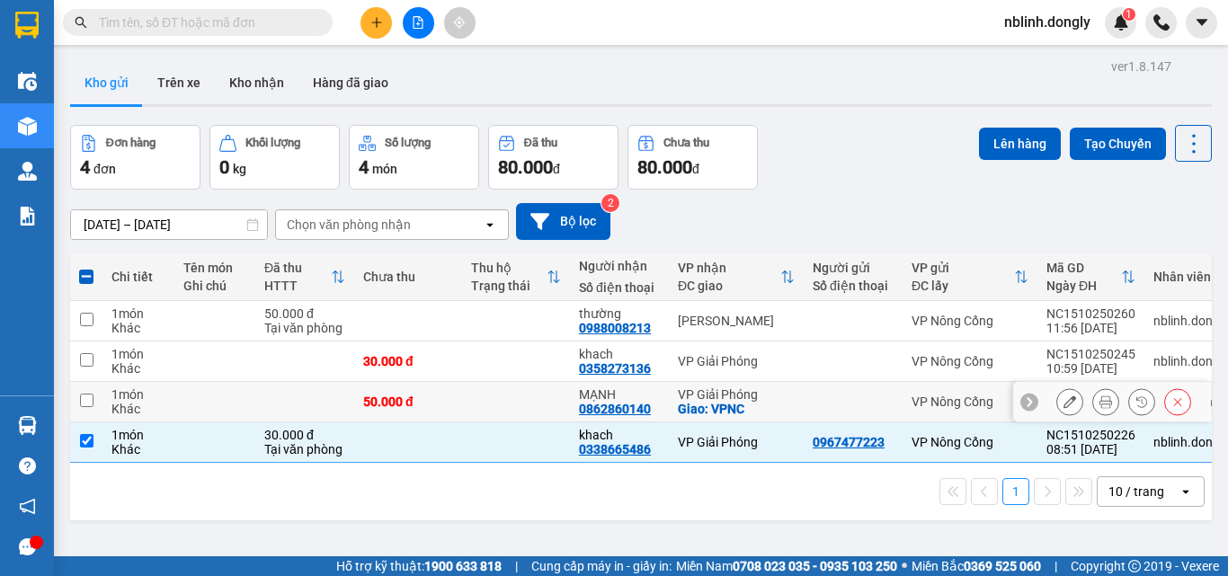
click at [85, 401] on input "checkbox" at bounding box center [86, 400] width 13 height 13
checkbox input "true"
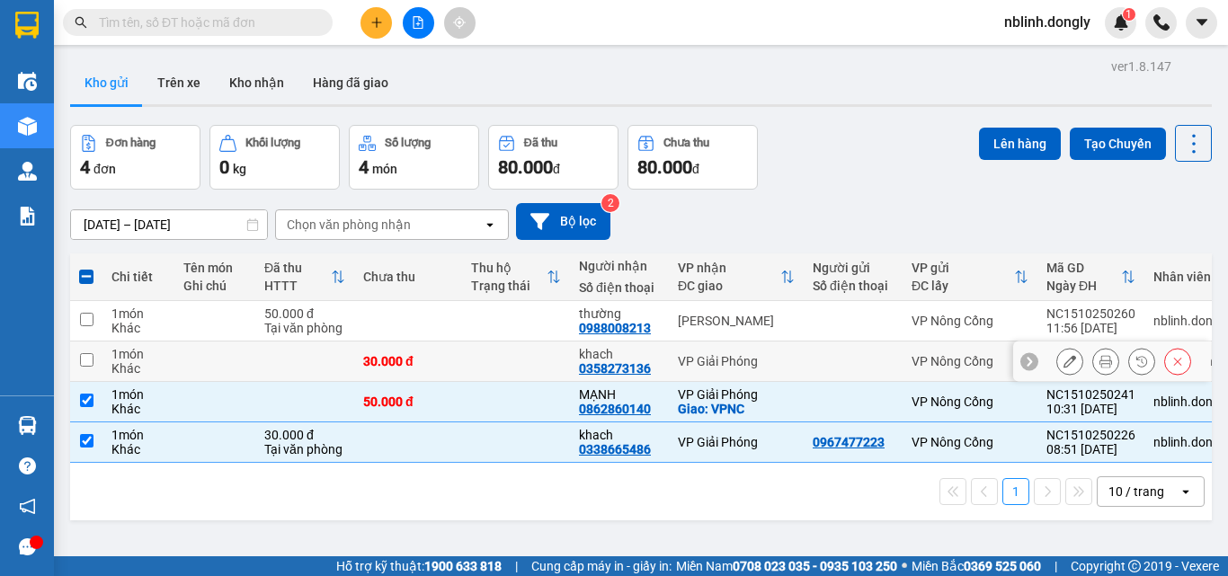
click at [89, 359] on input "checkbox" at bounding box center [86, 359] width 13 height 13
checkbox input "true"
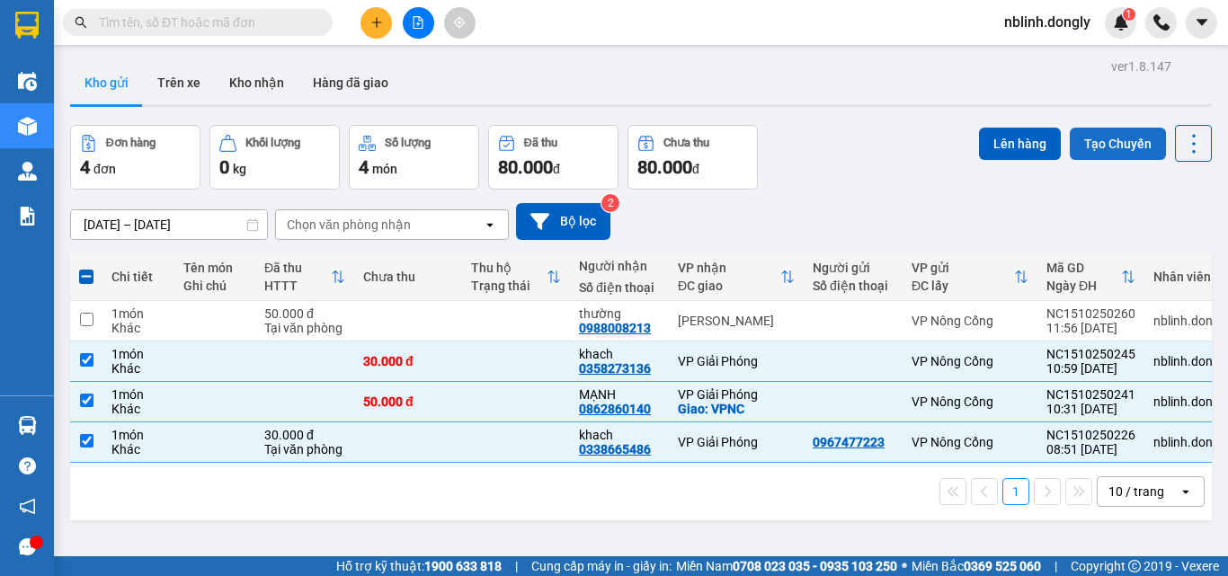
click at [1112, 140] on button "Tạo Chuyến" at bounding box center [1118, 144] width 96 height 32
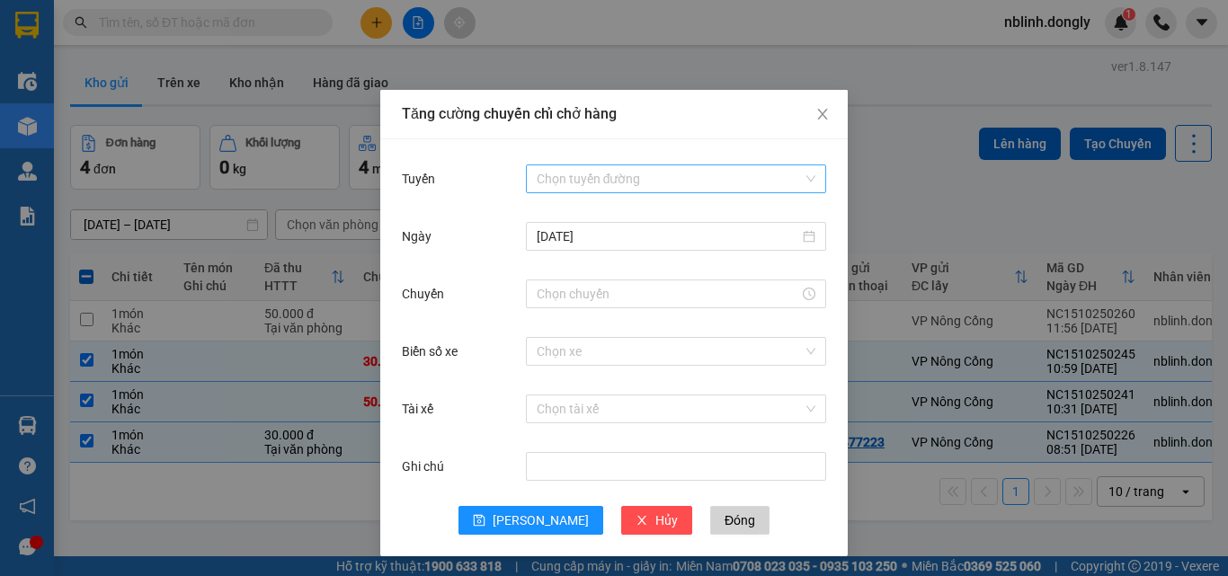
click at [603, 182] on input "Tuyến" at bounding box center [670, 178] width 266 height 27
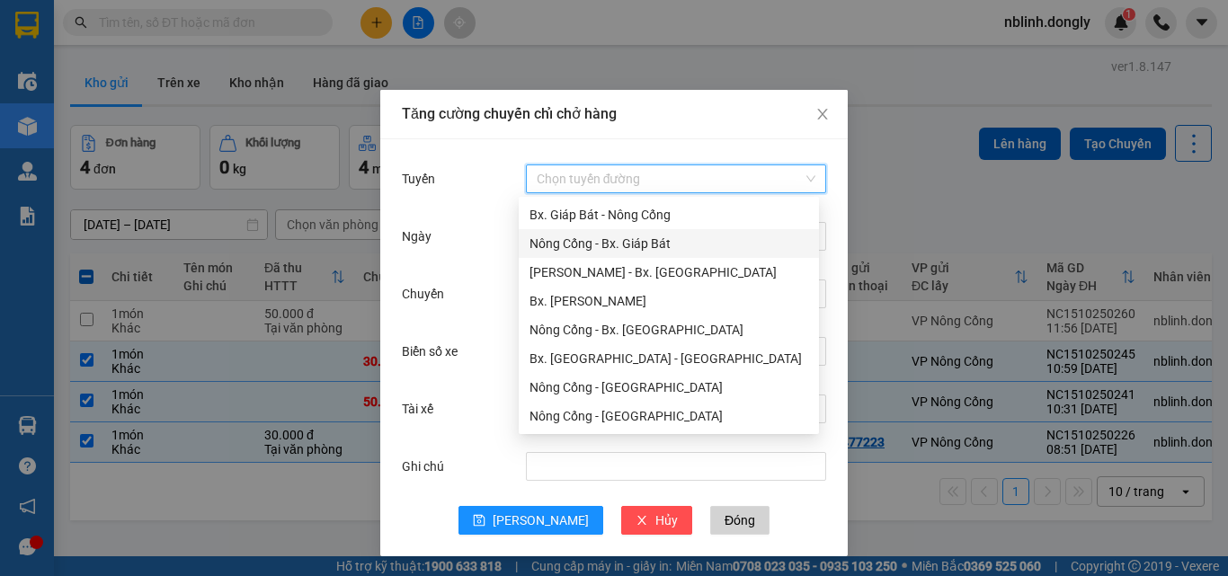
click at [624, 244] on div "Nông Cống - Bx. Giáp Bát" at bounding box center [668, 244] width 279 height 20
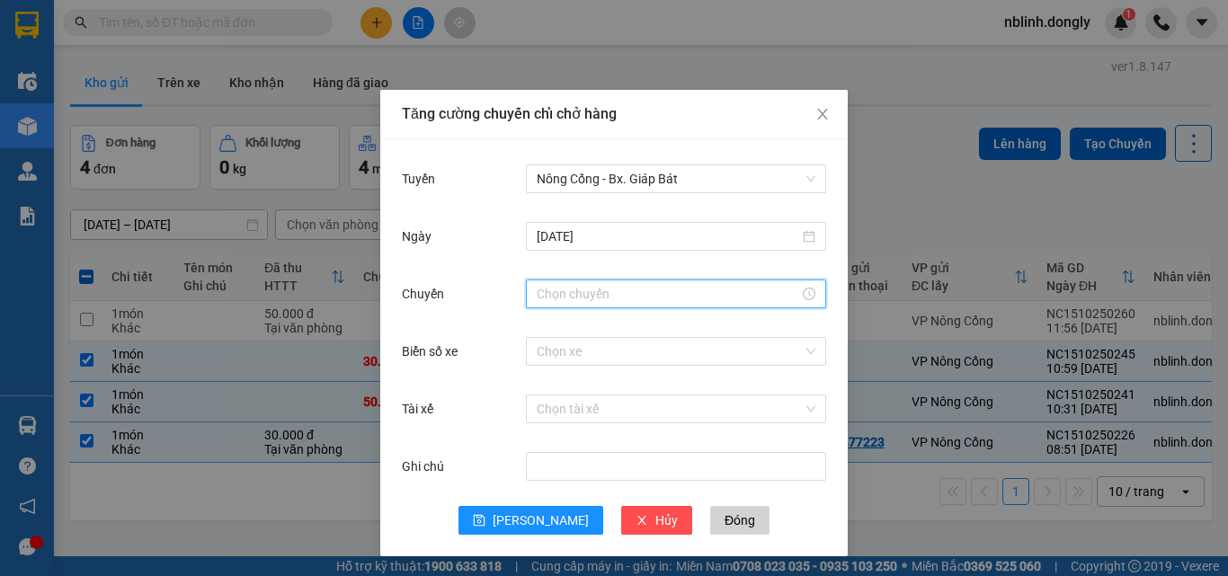
click at [574, 294] on input "Chuyến" at bounding box center [668, 294] width 262 height 20
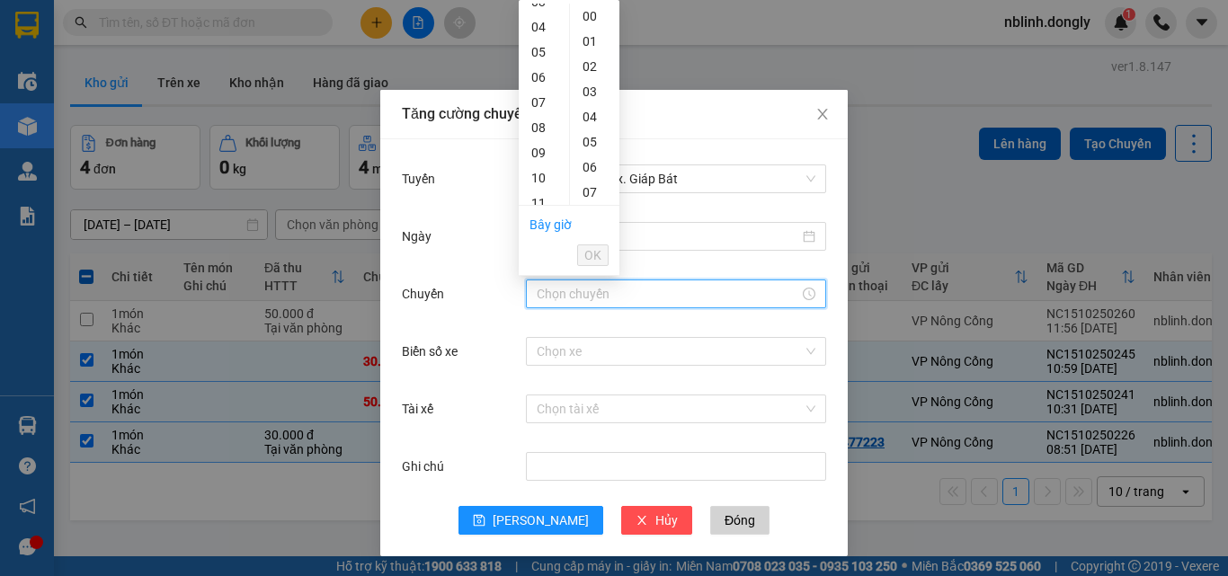
scroll to position [180, 0]
click at [539, 112] on div "11" at bounding box center [544, 113] width 50 height 25
click at [593, 165] on div "20" at bounding box center [594, 159] width 49 height 25
type input "11:20"
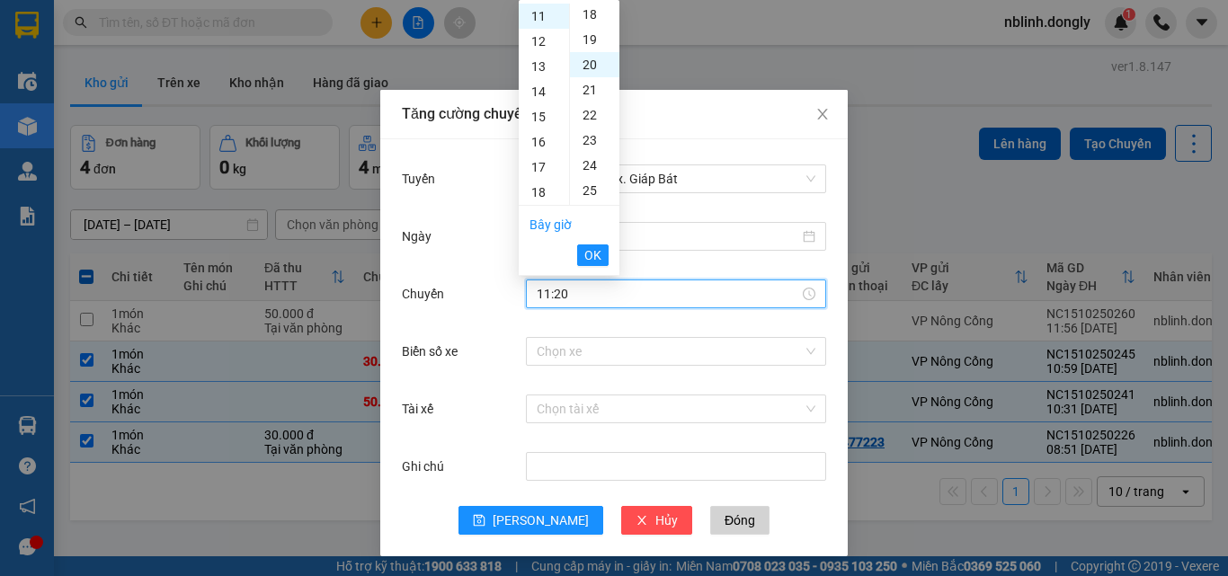
scroll to position [503, 0]
drag, startPoint x: 600, startPoint y: 253, endPoint x: 569, endPoint y: 290, distance: 49.1
click at [595, 255] on span "OK" at bounding box center [592, 255] width 17 height 20
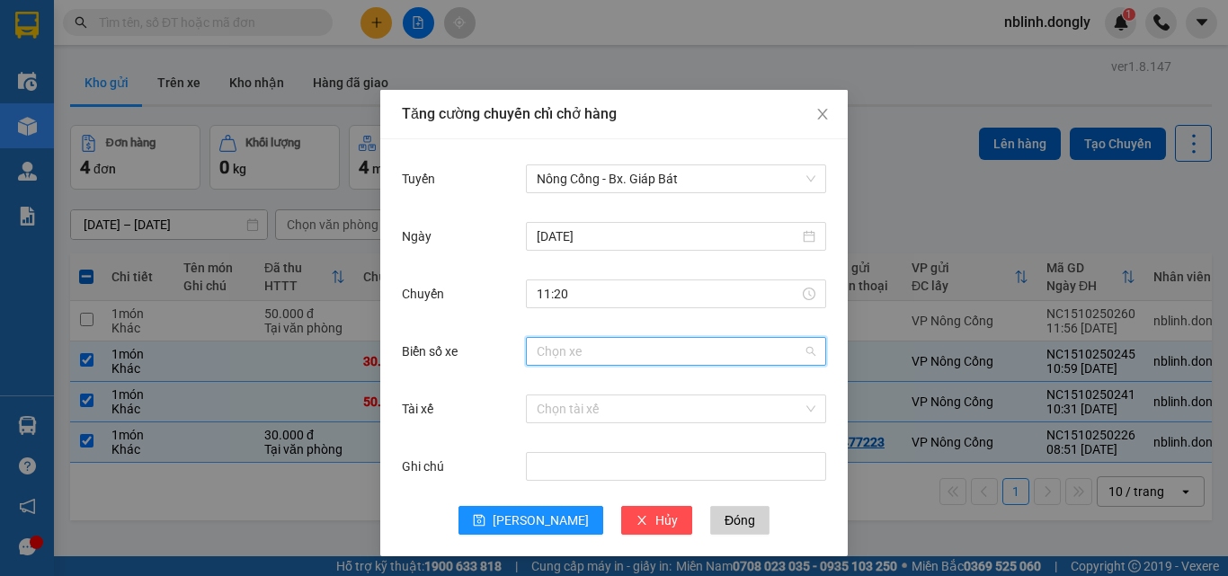
drag, startPoint x: 550, startPoint y: 355, endPoint x: 561, endPoint y: 340, distance: 18.7
click at [552, 355] on input "Biển số xe" at bounding box center [670, 351] width 266 height 27
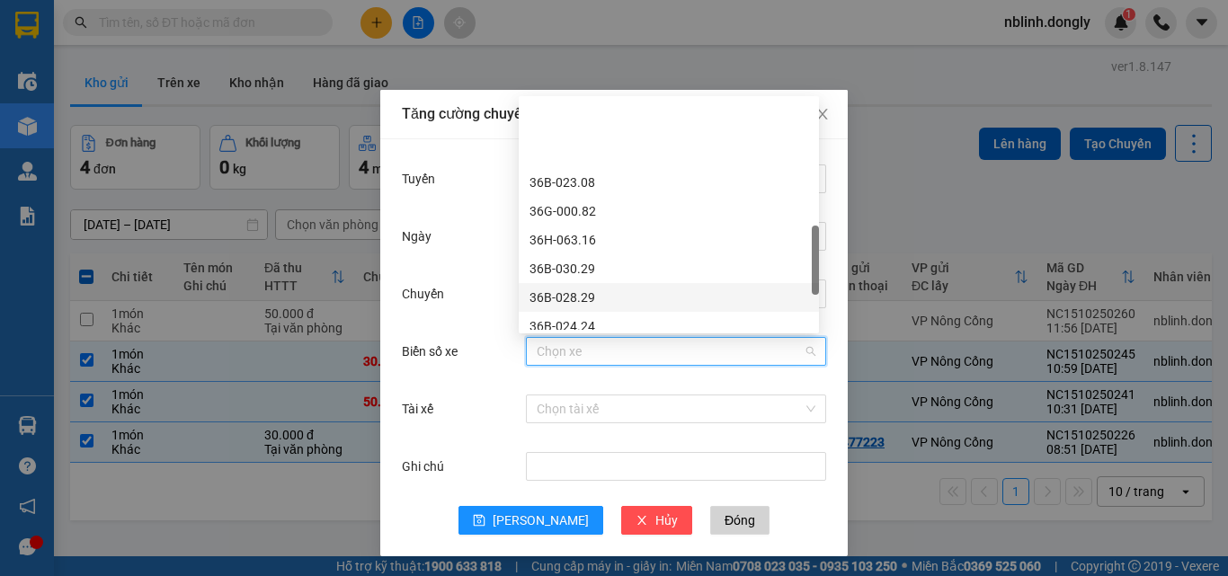
scroll to position [539, 0]
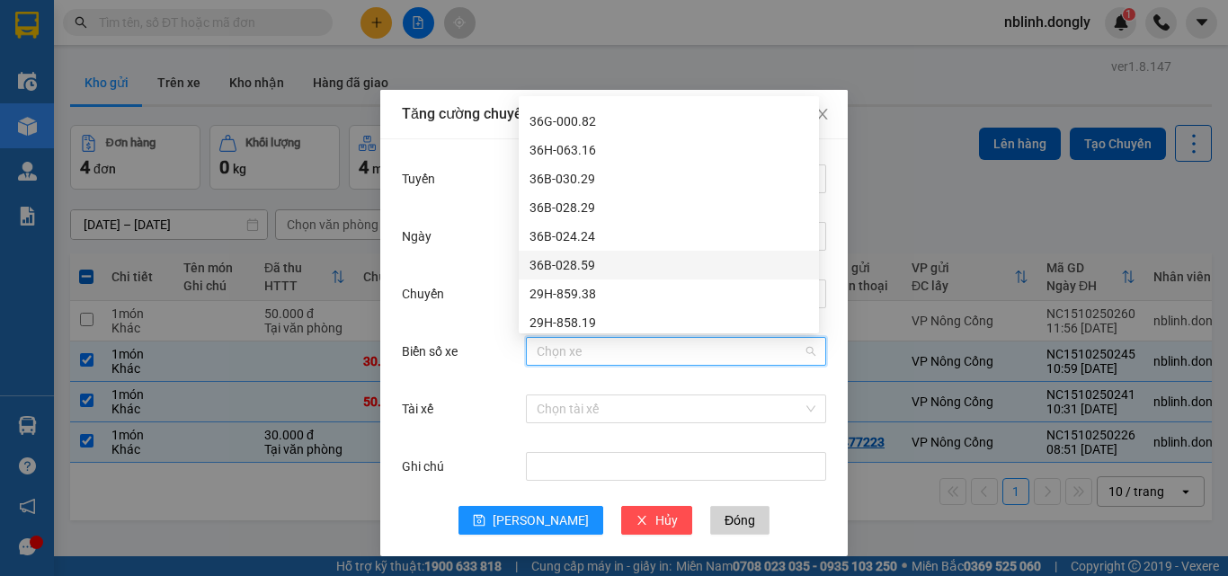
click at [571, 266] on div "36B-028.59" at bounding box center [668, 265] width 279 height 20
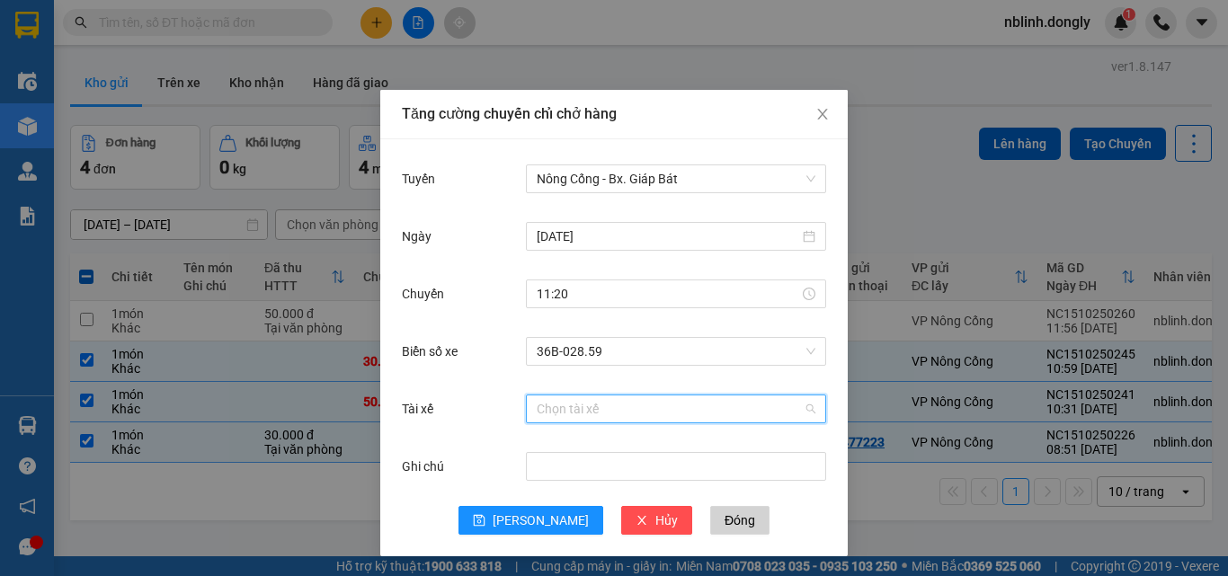
click at [565, 408] on input "Tài xế" at bounding box center [670, 408] width 266 height 27
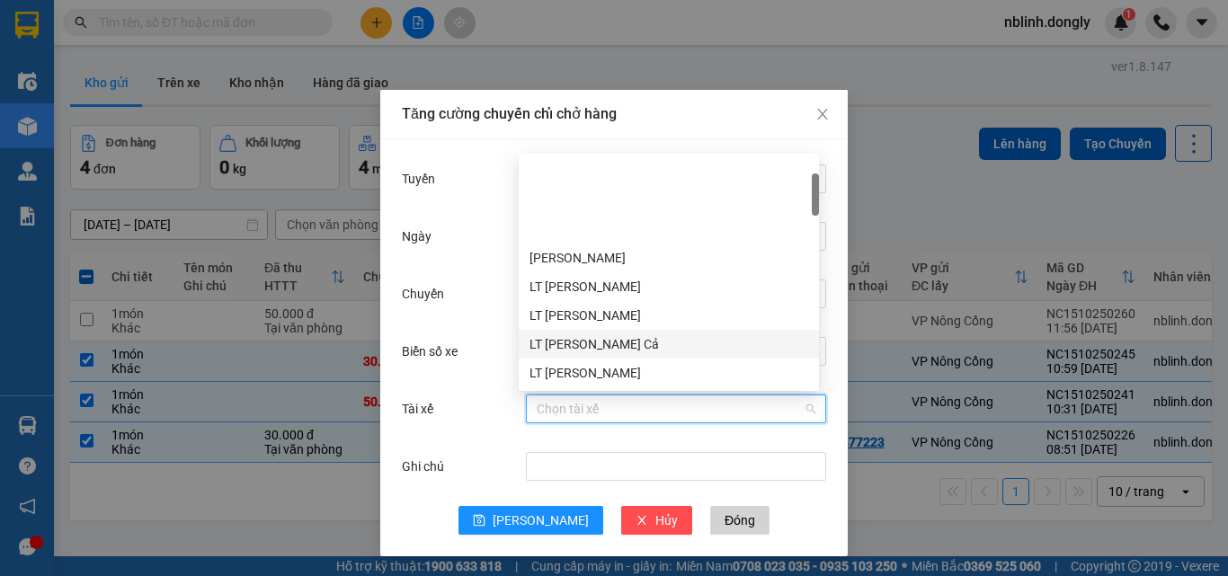
scroll to position [90, 0]
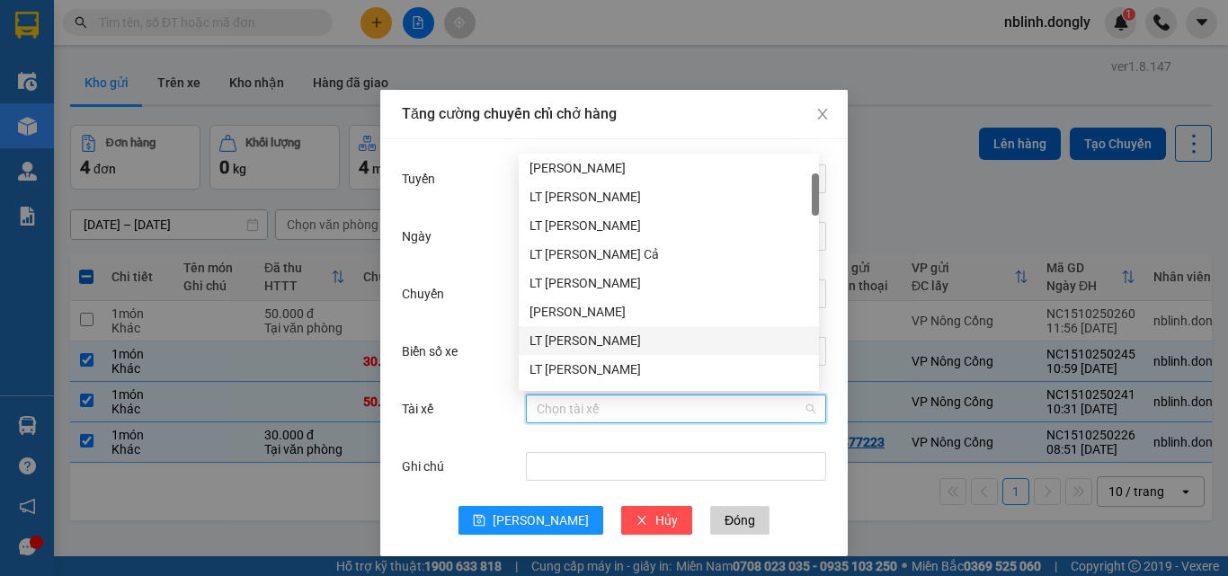
click at [575, 343] on div "LT [PERSON_NAME]" at bounding box center [668, 341] width 279 height 20
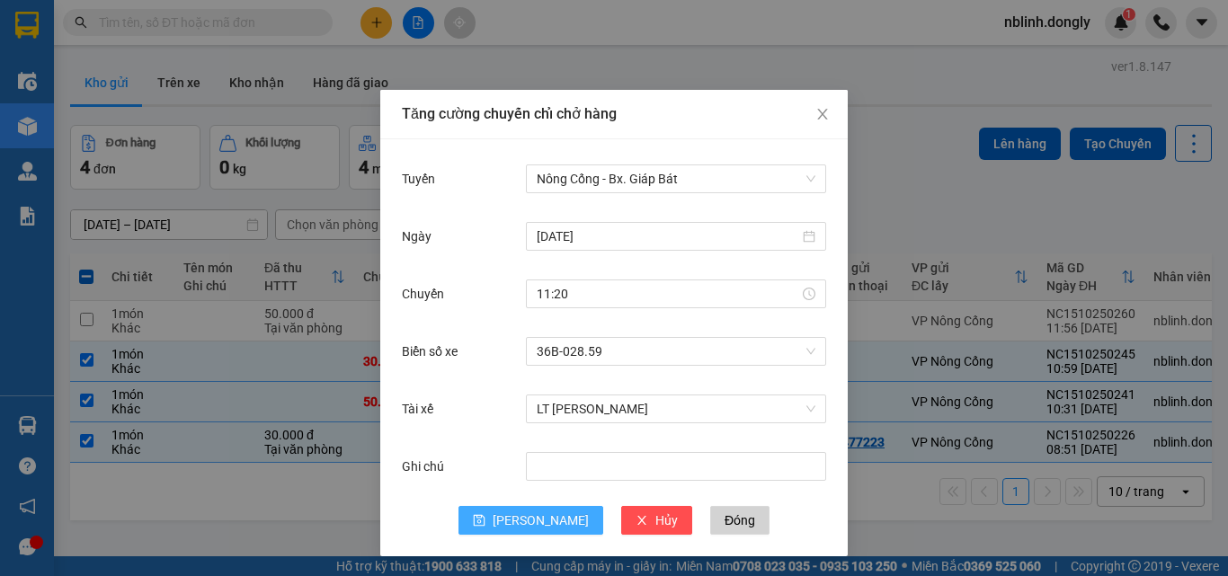
click at [525, 523] on span "[PERSON_NAME]" at bounding box center [541, 521] width 96 height 20
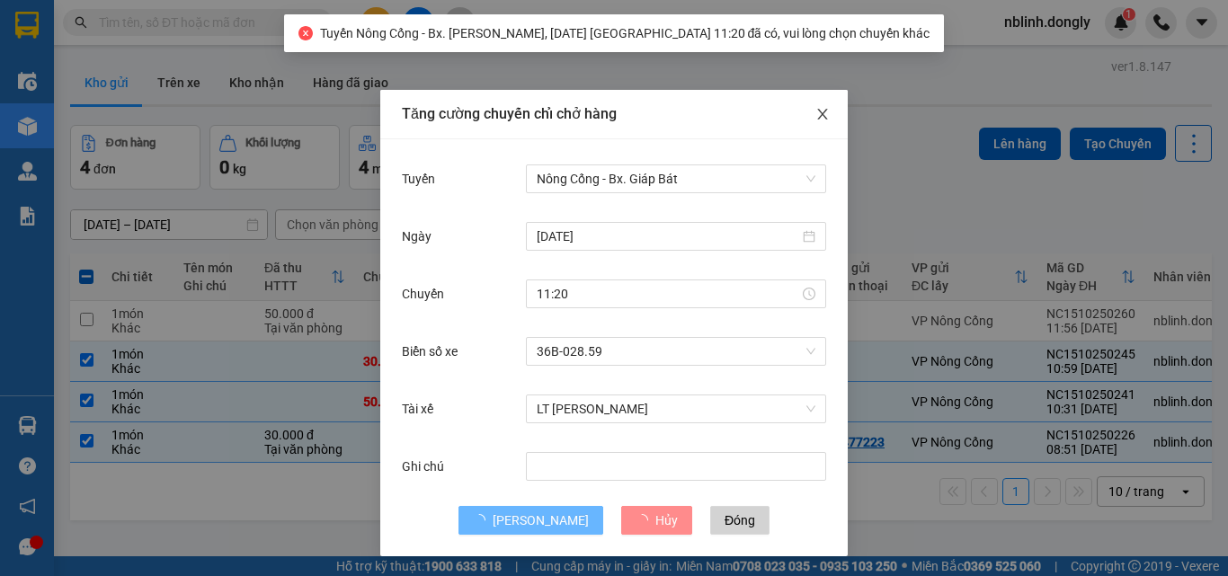
click at [821, 110] on icon "close" at bounding box center [822, 114] width 14 height 14
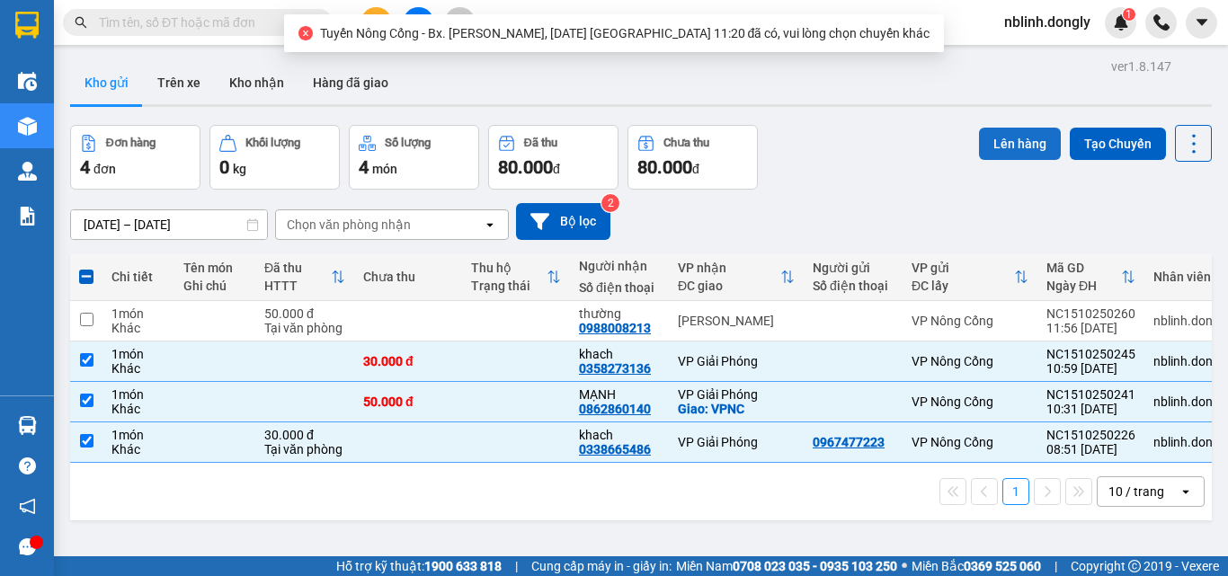
click at [993, 137] on button "Lên hàng" at bounding box center [1020, 144] width 82 height 32
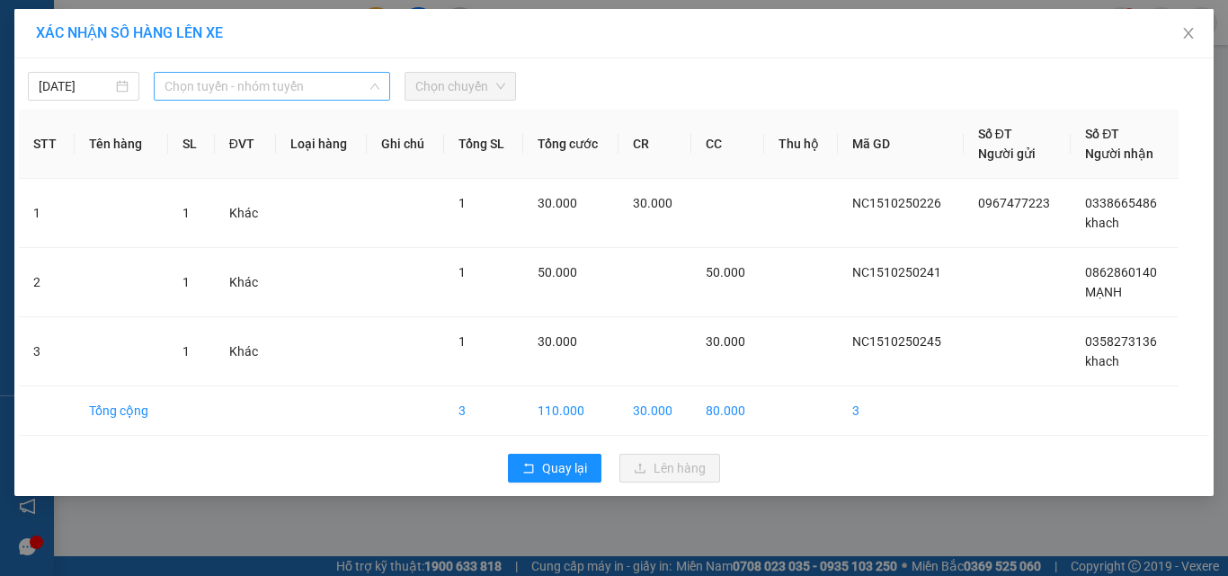
click at [274, 91] on span "Chọn tuyến - nhóm tuyến" at bounding box center [271, 86] width 215 height 27
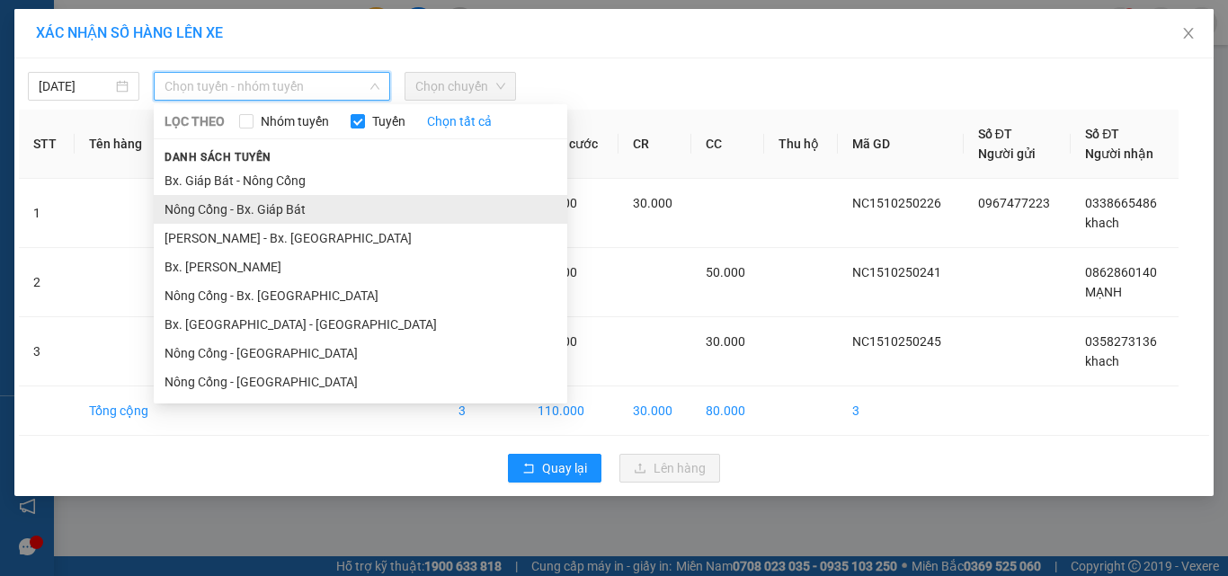
click at [253, 207] on li "Nông Cống - Bx. Giáp Bát" at bounding box center [360, 209] width 413 height 29
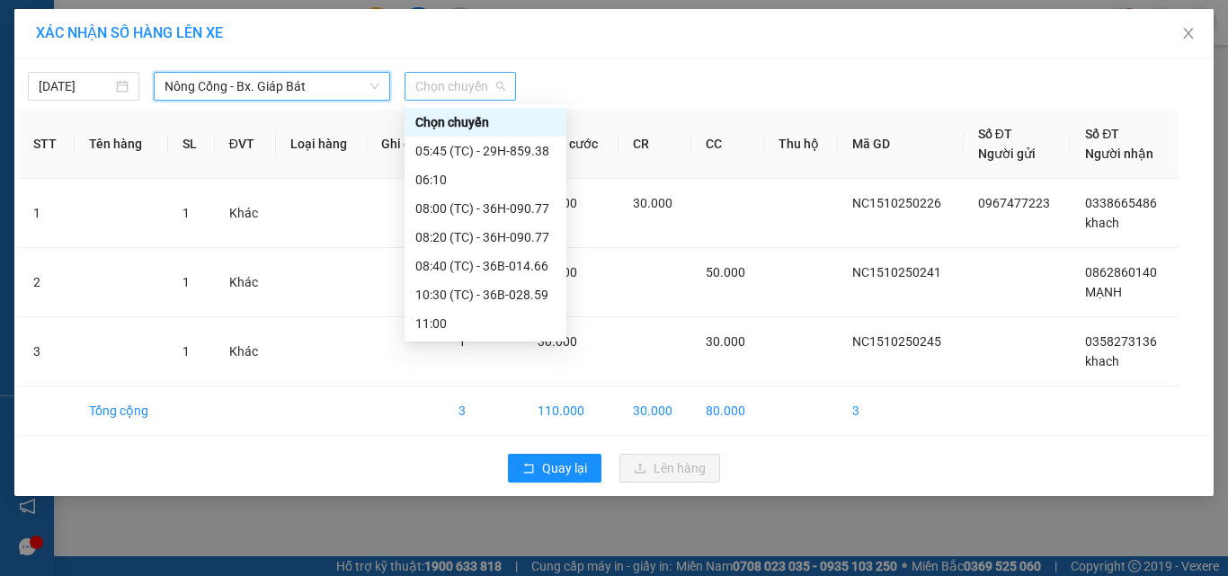
click at [453, 89] on span "Chọn chuyến" at bounding box center [460, 86] width 90 height 27
drag, startPoint x: 506, startPoint y: 296, endPoint x: 513, endPoint y: 303, distance: 10.2
click at [513, 303] on div "10:30 (TC) - 36B-028.59" at bounding box center [485, 295] width 140 height 20
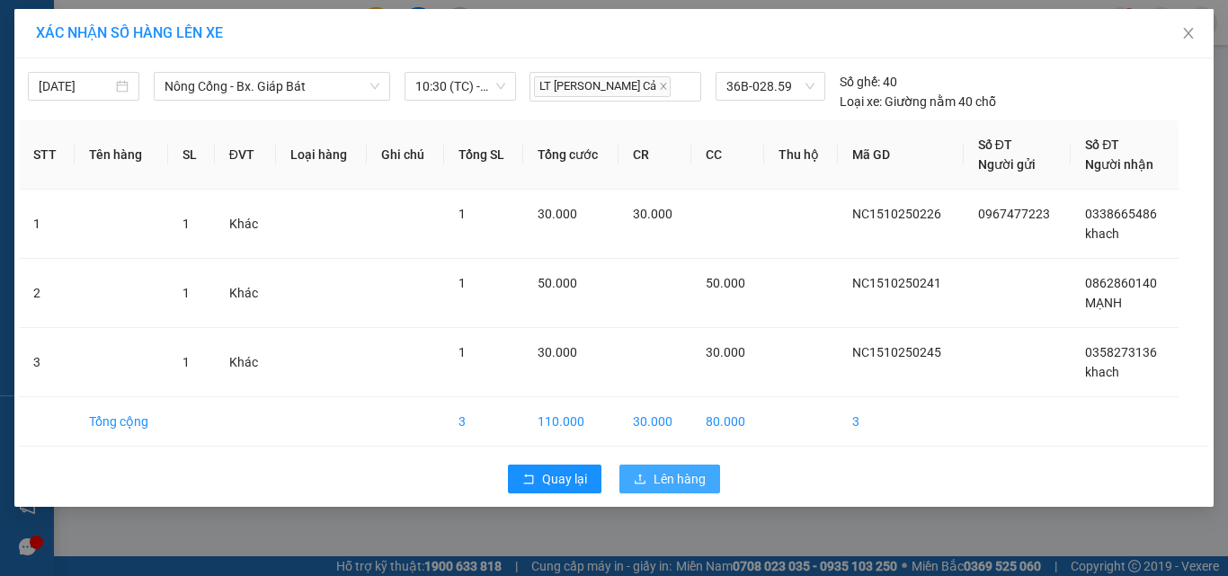
click at [669, 481] on span "Lên hàng" at bounding box center [679, 479] width 52 height 20
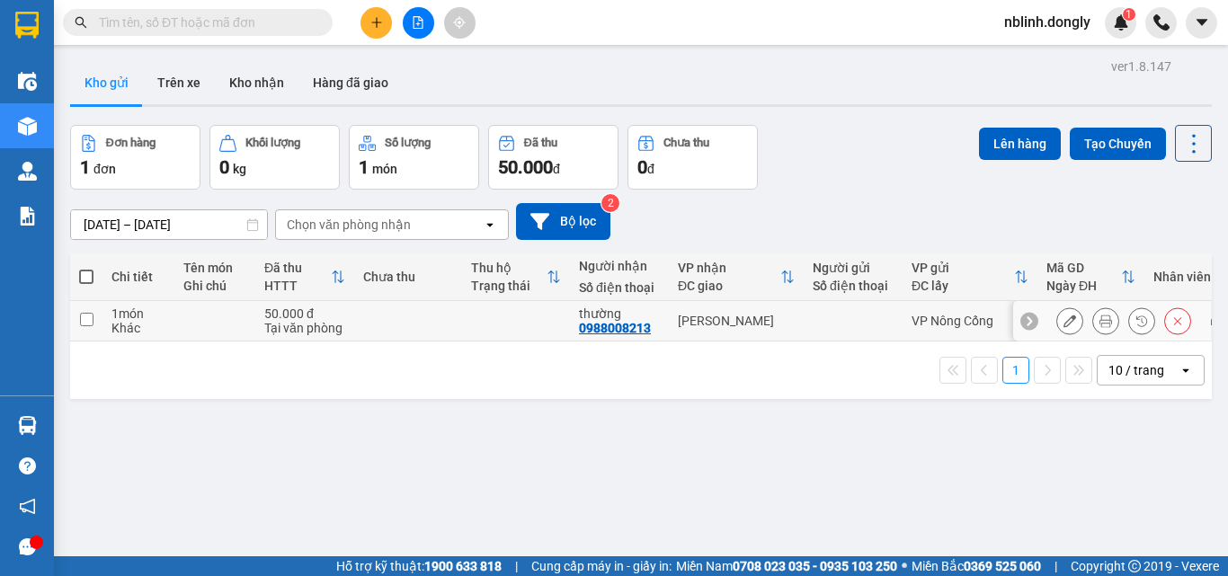
click at [90, 321] on input "checkbox" at bounding box center [86, 319] width 13 height 13
checkbox input "true"
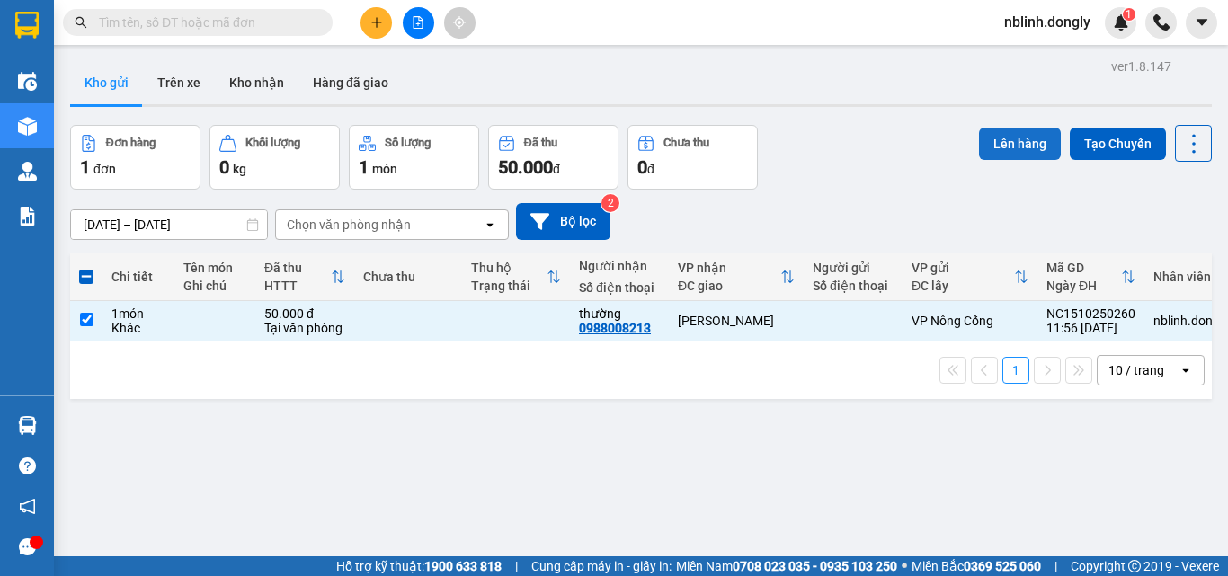
click at [1012, 138] on button "Lên hàng" at bounding box center [1020, 144] width 82 height 32
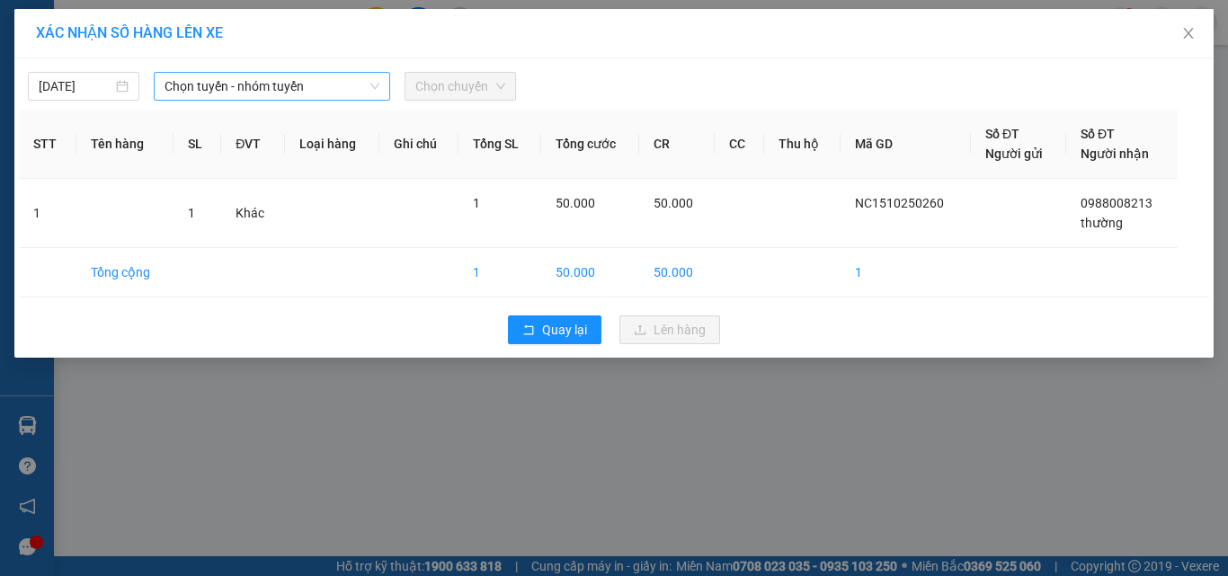
click at [214, 84] on span "Chọn tuyến - nhóm tuyến" at bounding box center [271, 86] width 215 height 27
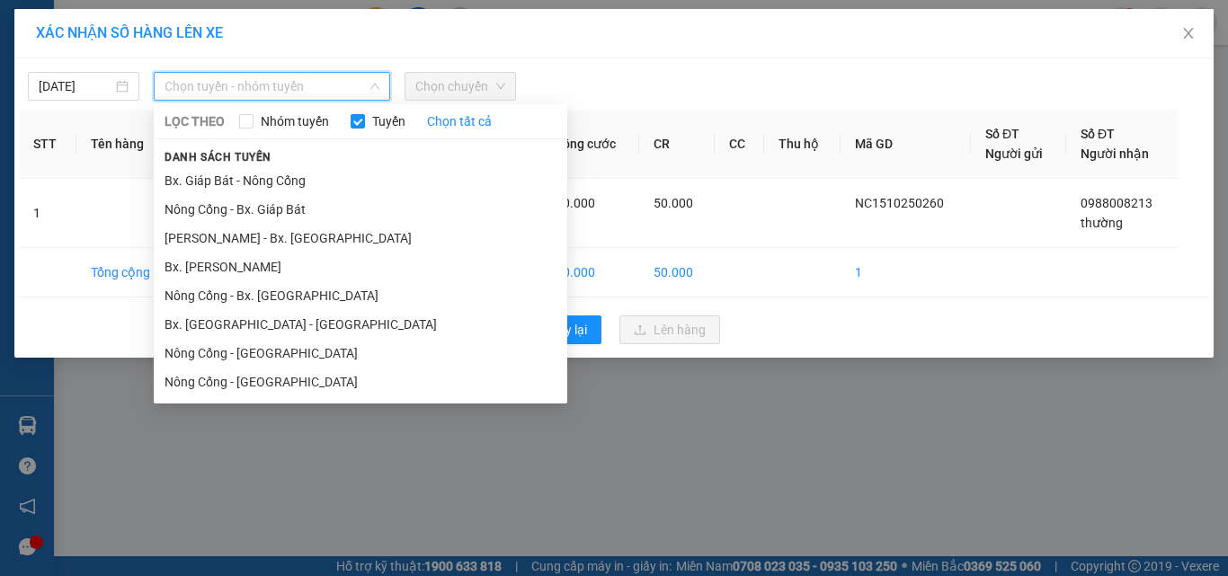
drag, startPoint x: 258, startPoint y: 296, endPoint x: 399, endPoint y: 171, distance: 188.5
click at [262, 292] on li "Nông Cống - Bx. [GEOGRAPHIC_DATA]" at bounding box center [360, 295] width 413 height 29
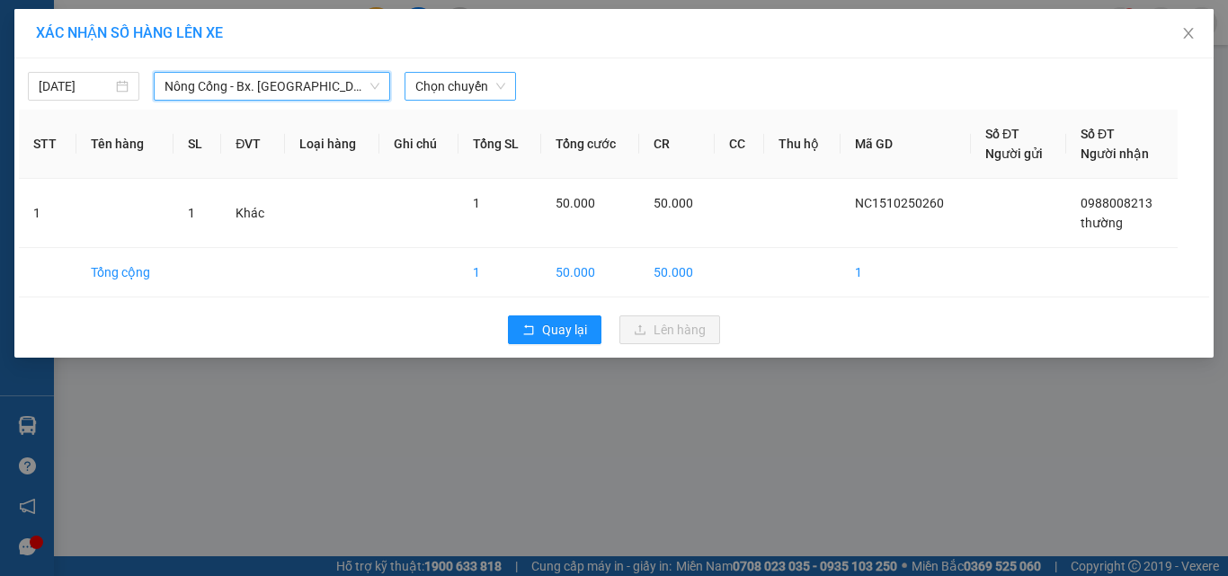
click at [452, 84] on span "Chọn chuyến" at bounding box center [460, 86] width 90 height 27
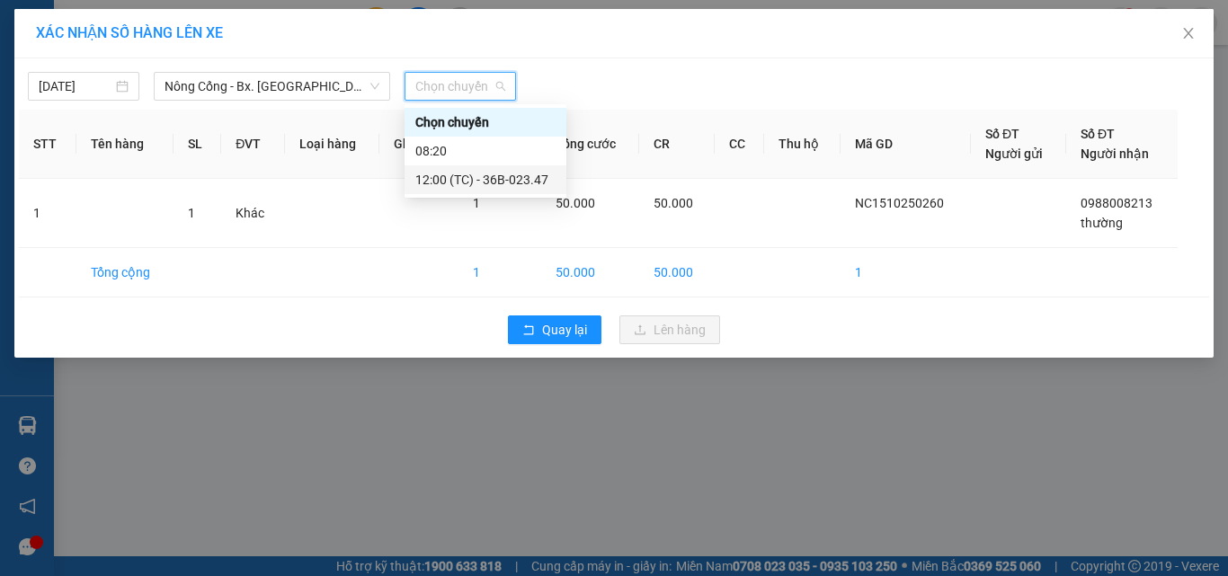
click at [497, 178] on div "12:00 (TC) - 36B-023.47" at bounding box center [485, 180] width 140 height 20
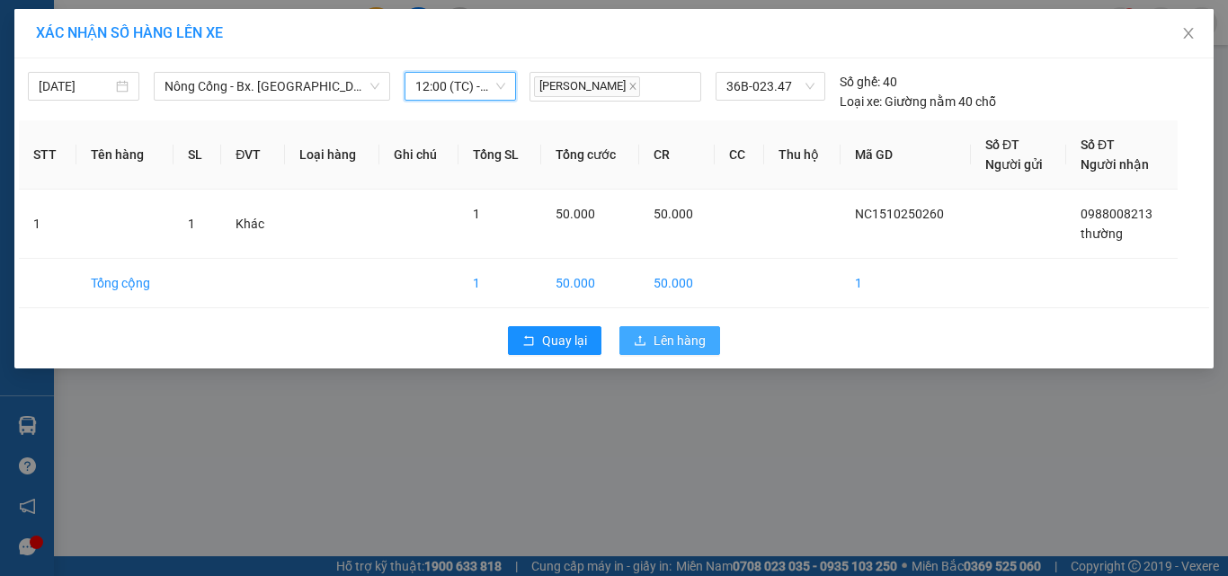
click at [670, 336] on span "Lên hàng" at bounding box center [679, 341] width 52 height 20
